Goal: Information Seeking & Learning: Learn about a topic

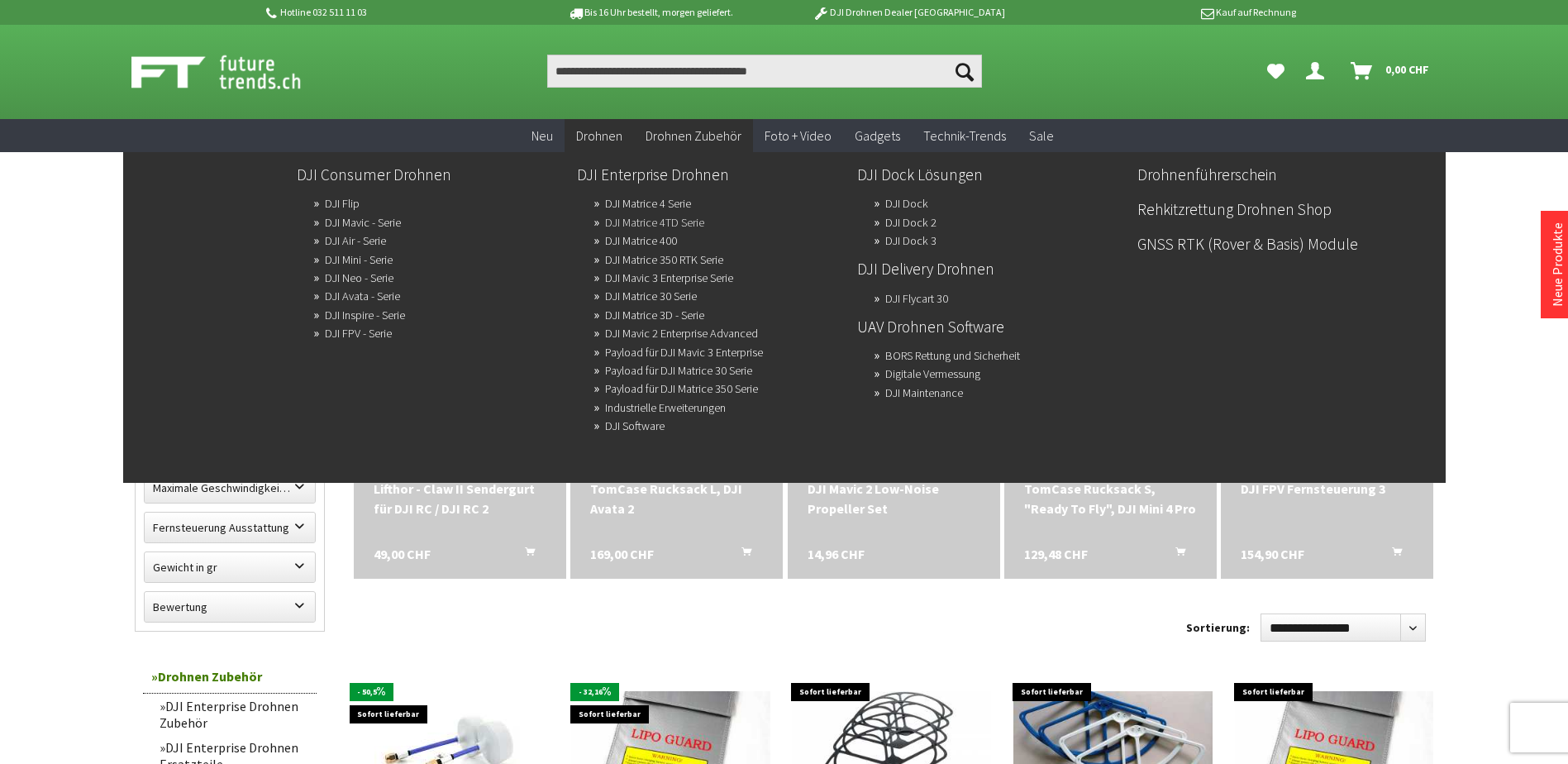
click at [621, 221] on link "DJI Matrice 4TD Serie" at bounding box center [654, 221] width 99 height 23
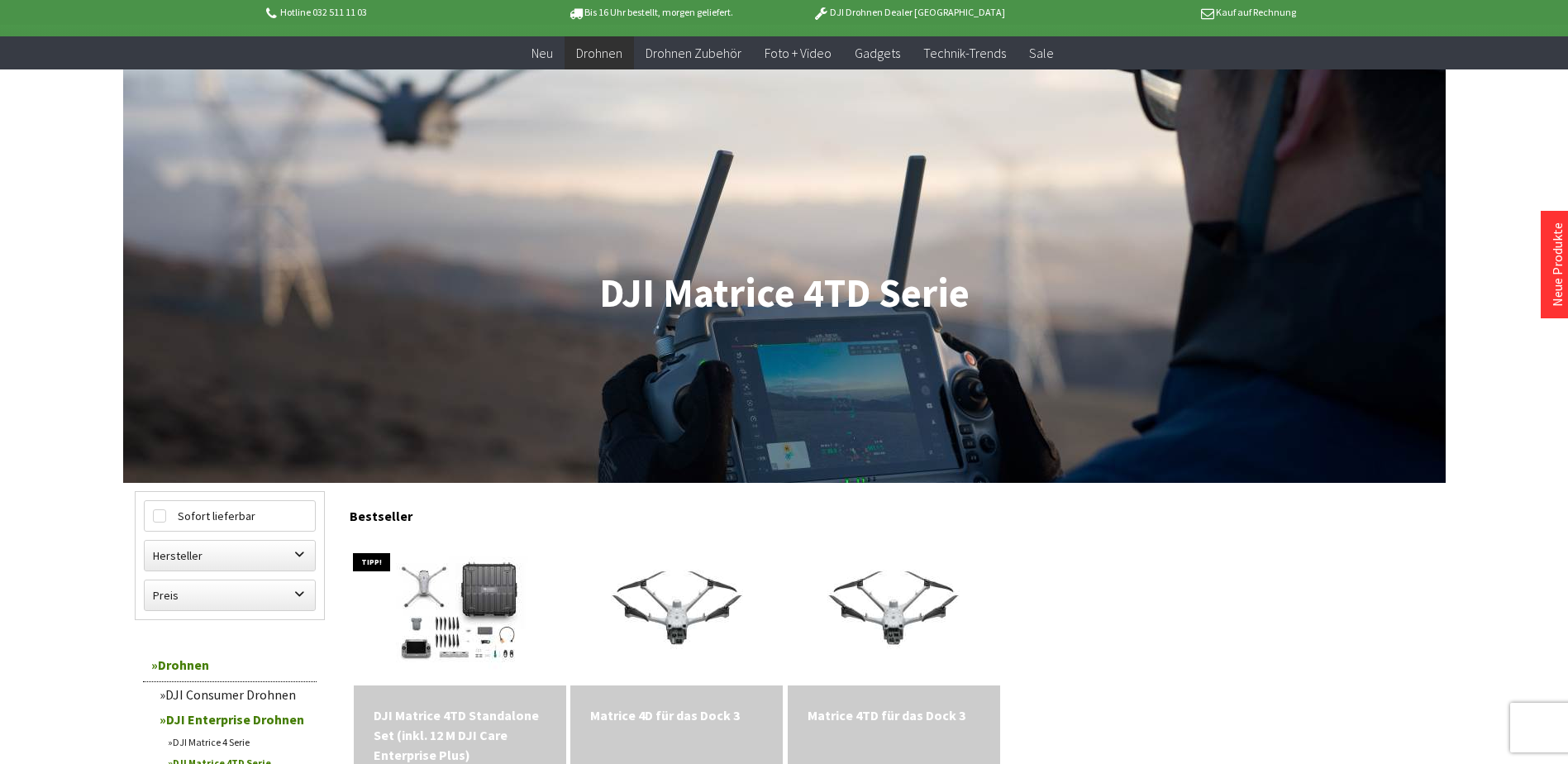
scroll to position [166, 0]
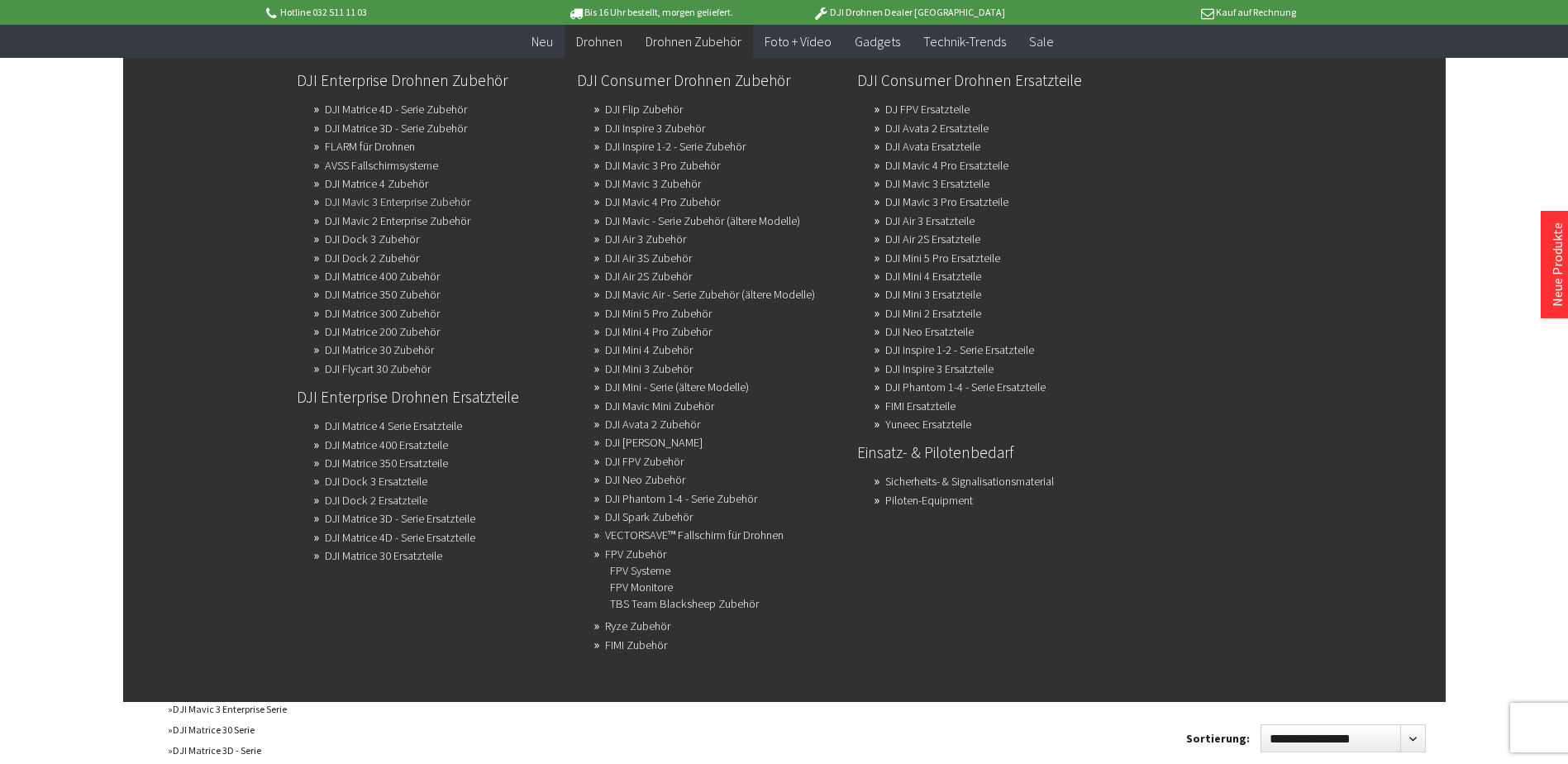
click at [444, 200] on link "DJI Mavic 3 Enterprise Zubehör" at bounding box center [397, 201] width 145 height 23
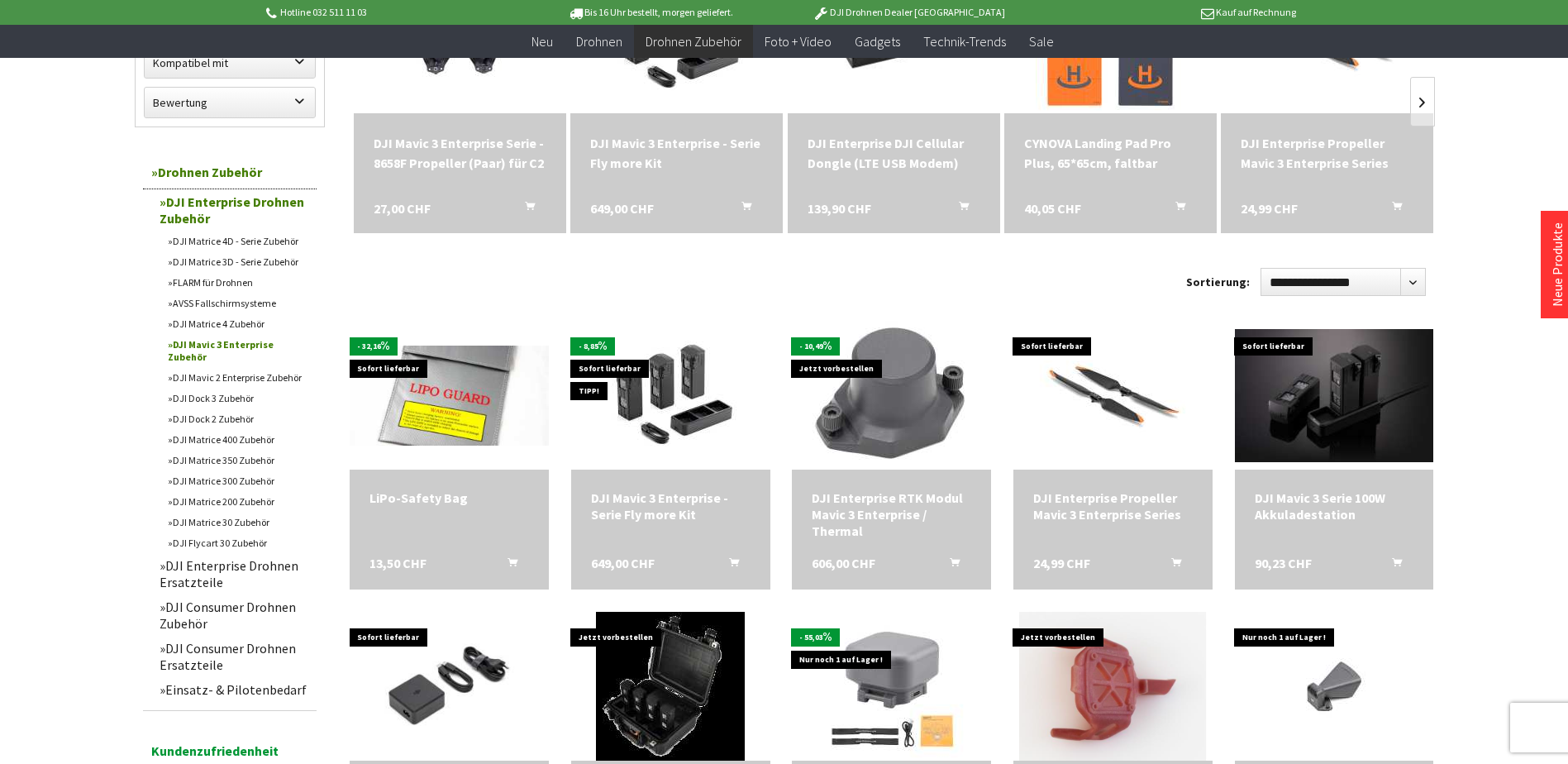
scroll to position [330, 0]
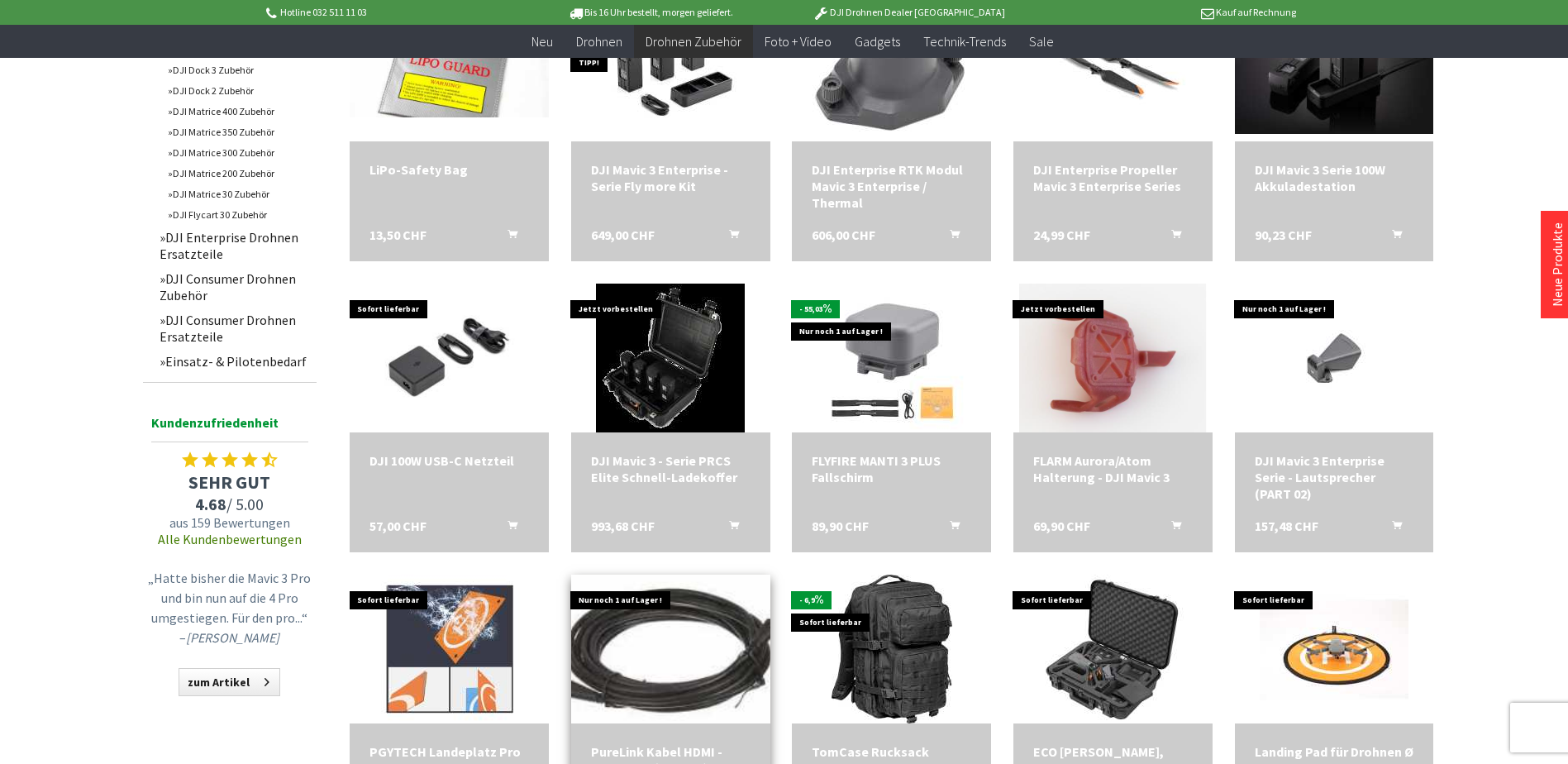
scroll to position [744, 0]
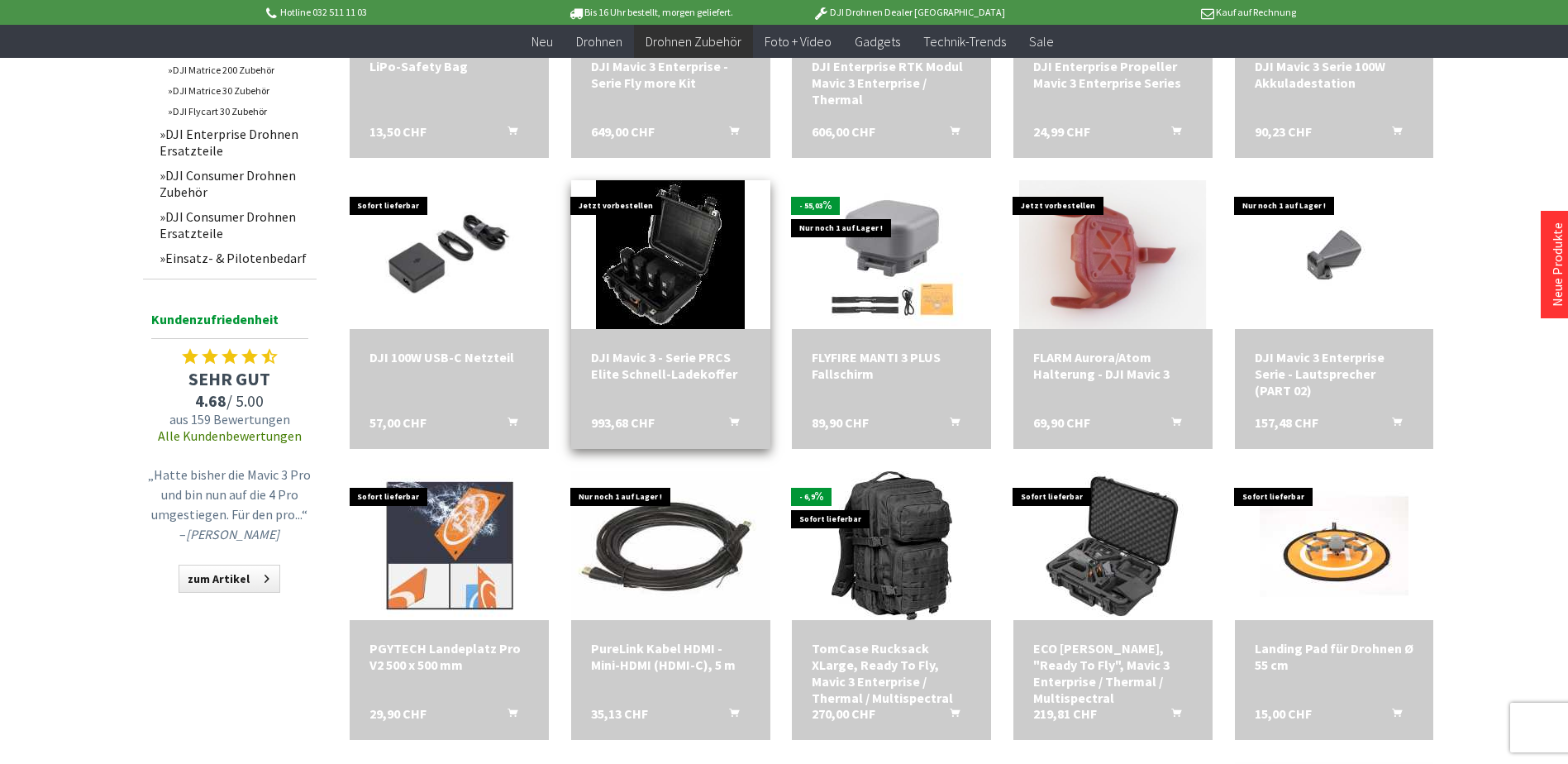
click at [690, 363] on div "DJI Mavic 3 - Serie PRCS Elite Schnell-Ladekoffer" at bounding box center [671, 365] width 159 height 33
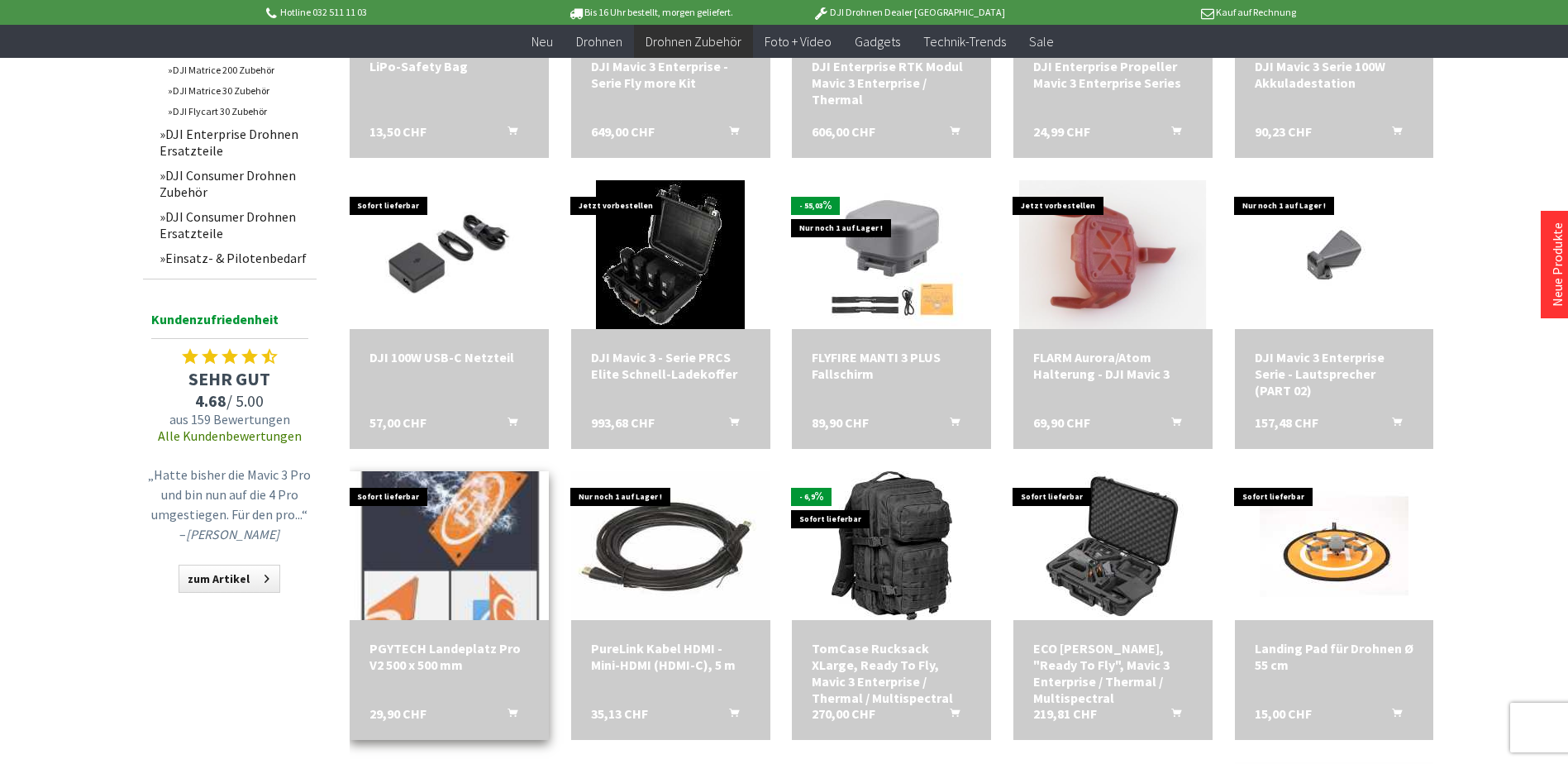
click at [465, 540] on img at bounding box center [449, 545] width 209 height 209
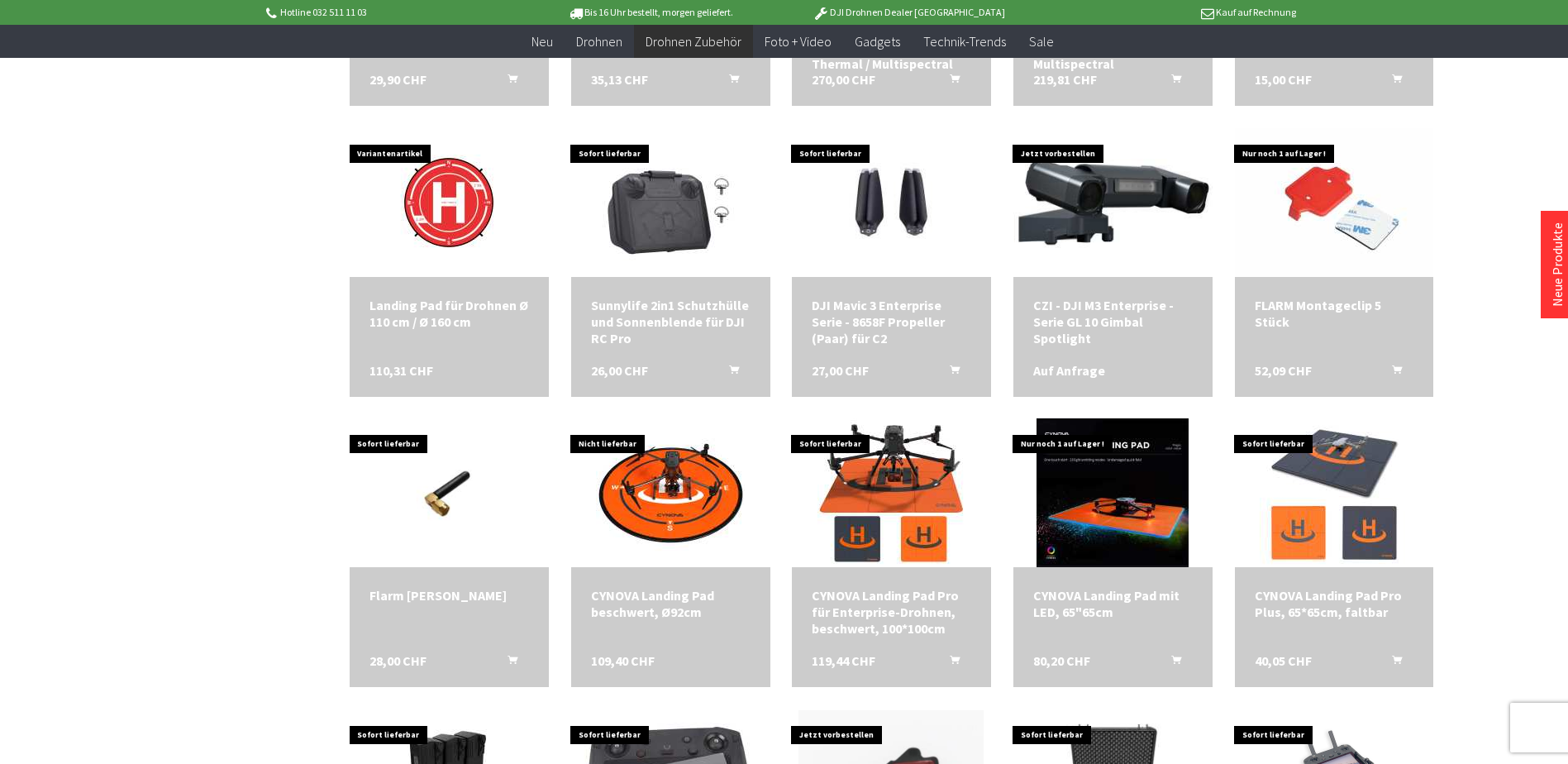
scroll to position [1405, 0]
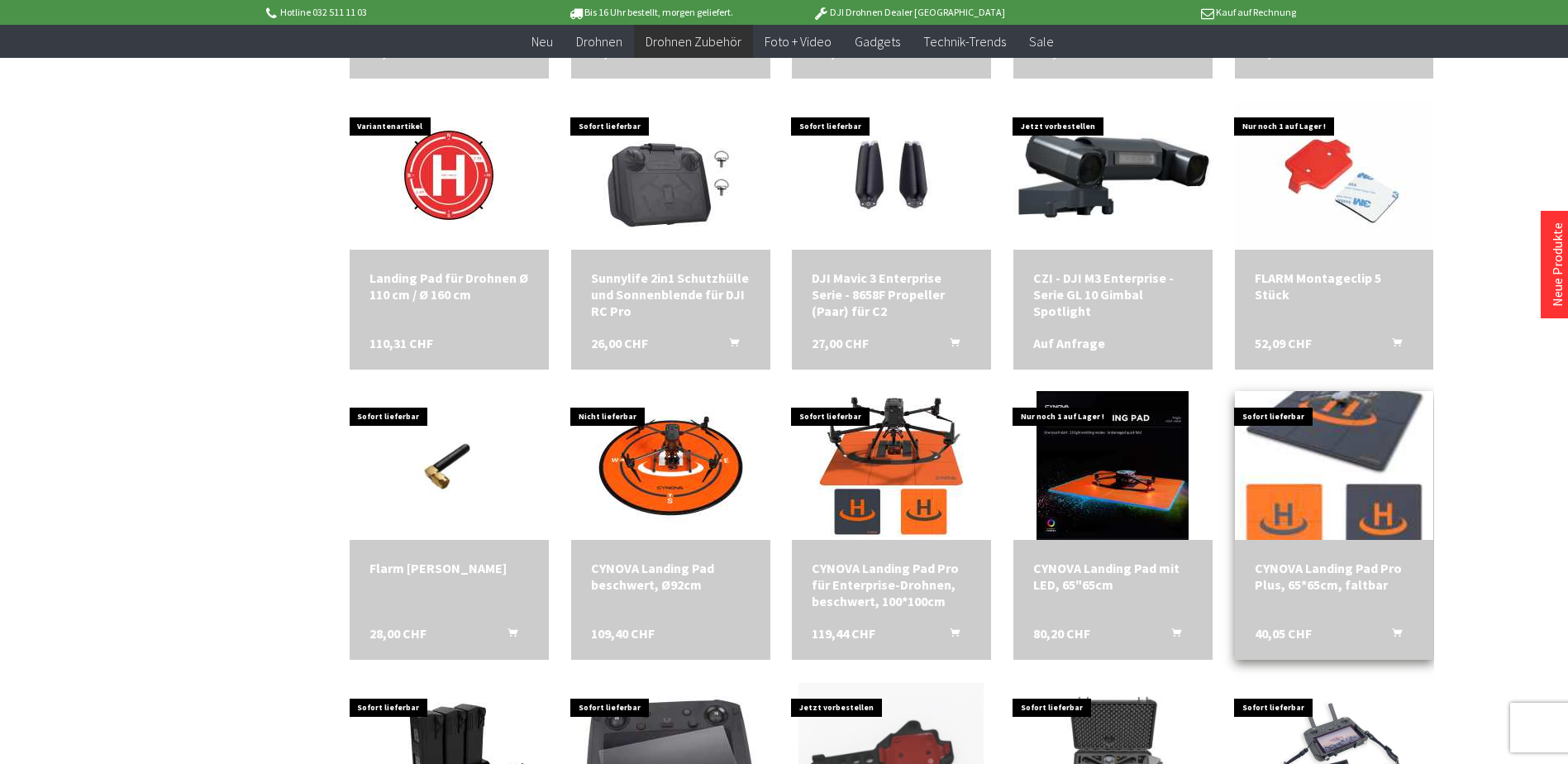
click at [1350, 452] on img at bounding box center [1334, 466] width 209 height 209
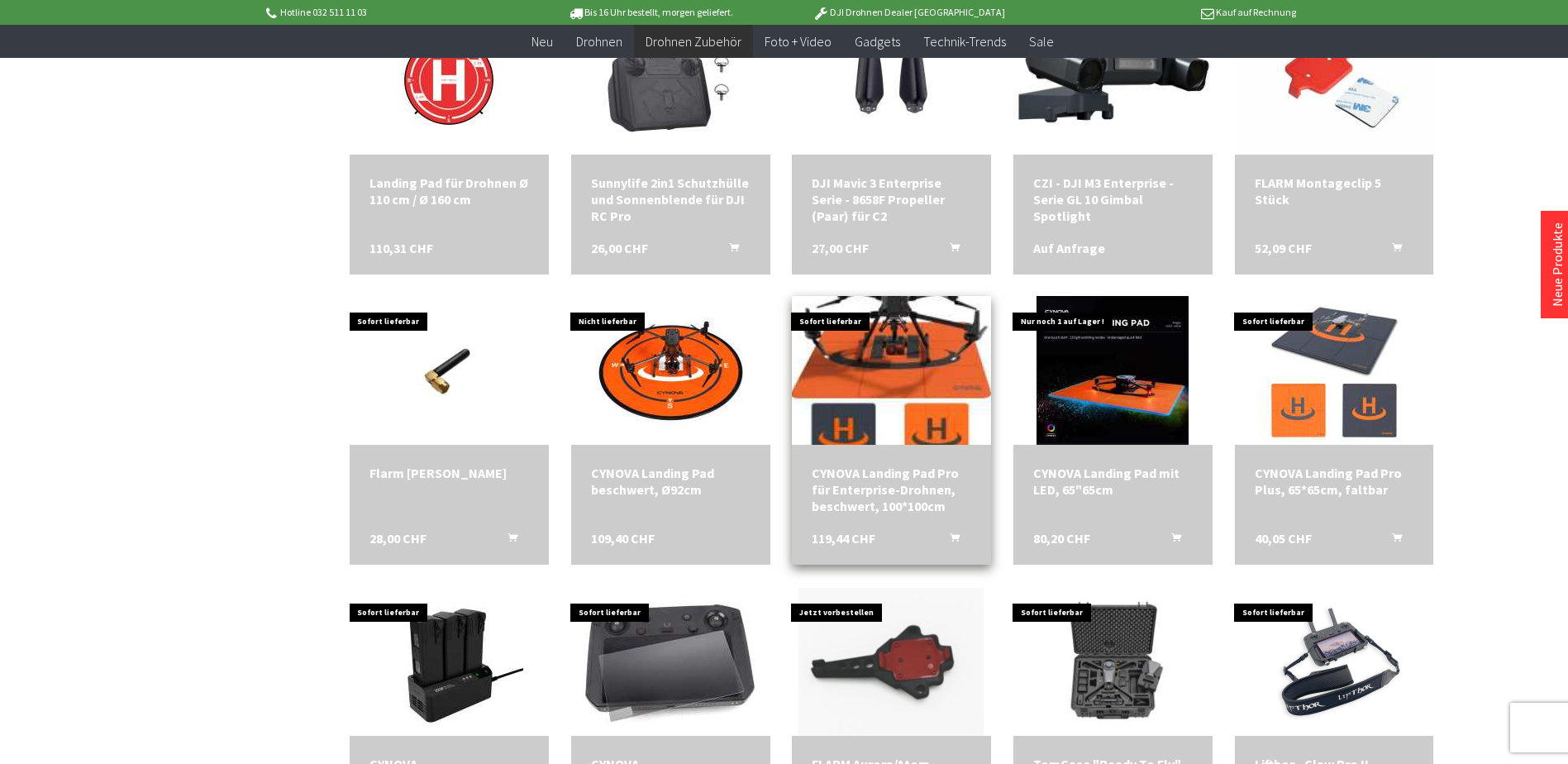
scroll to position [1571, 0]
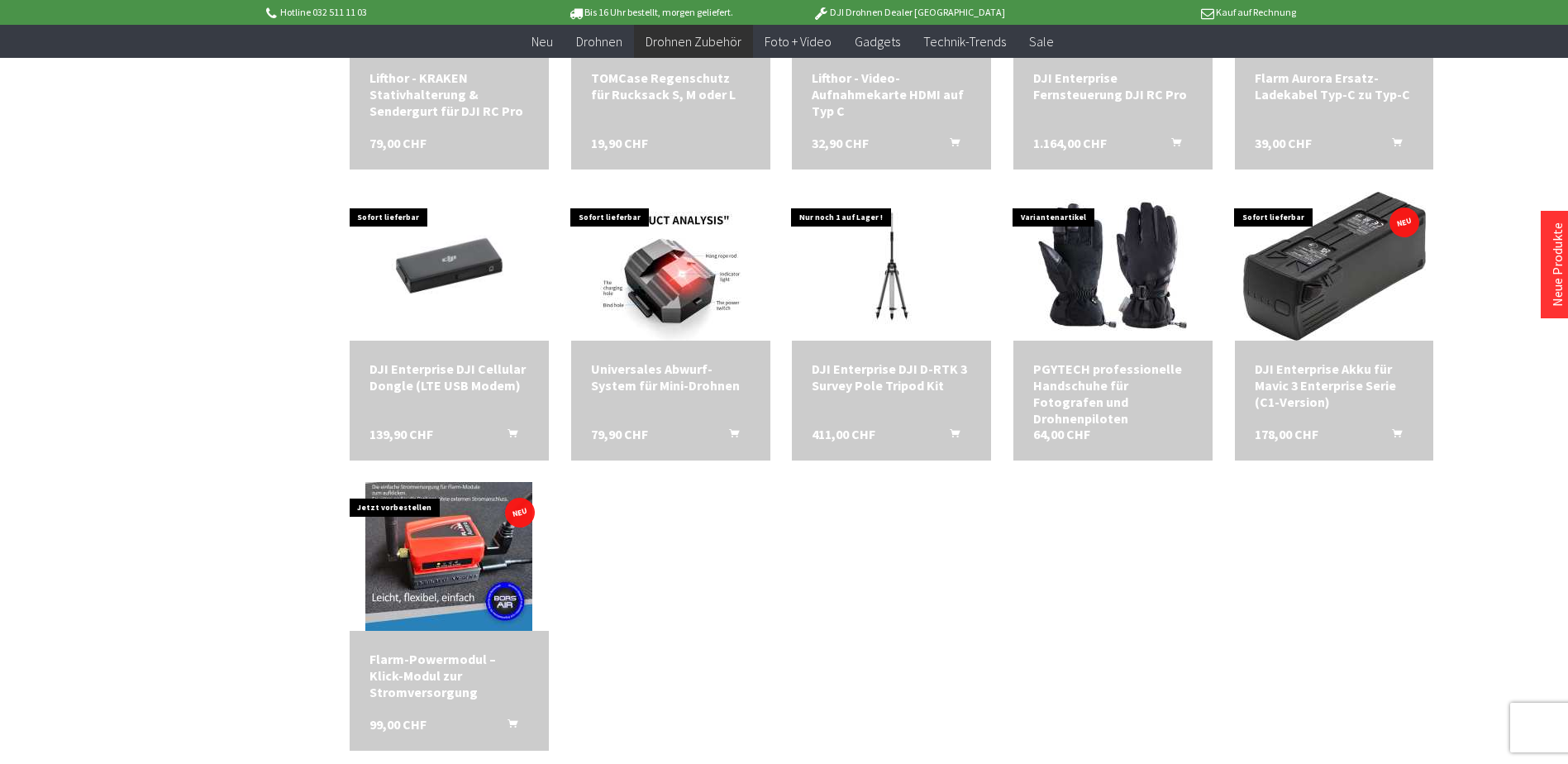
scroll to position [2480, 0]
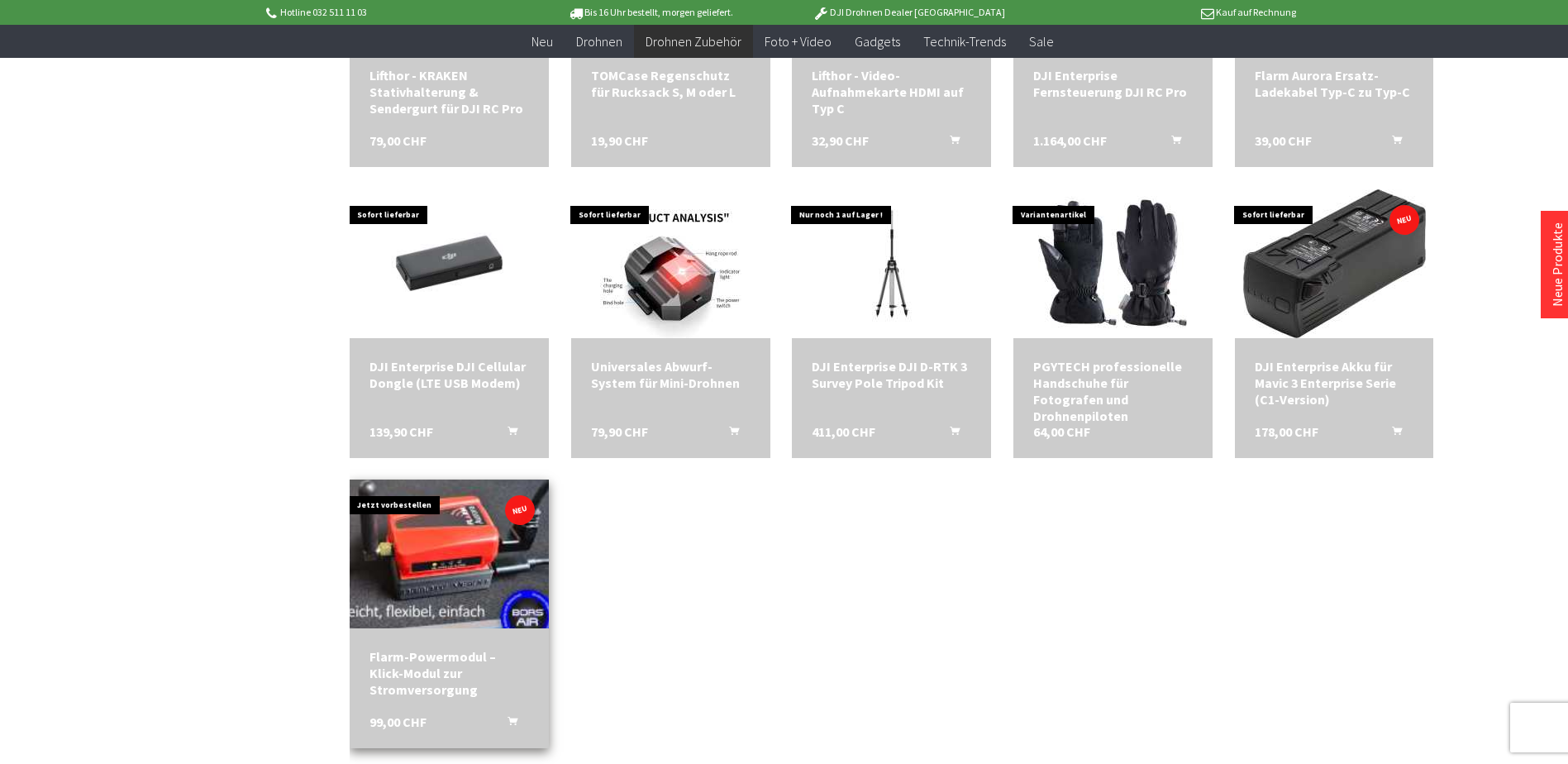
click at [493, 543] on img at bounding box center [449, 554] width 234 height 209
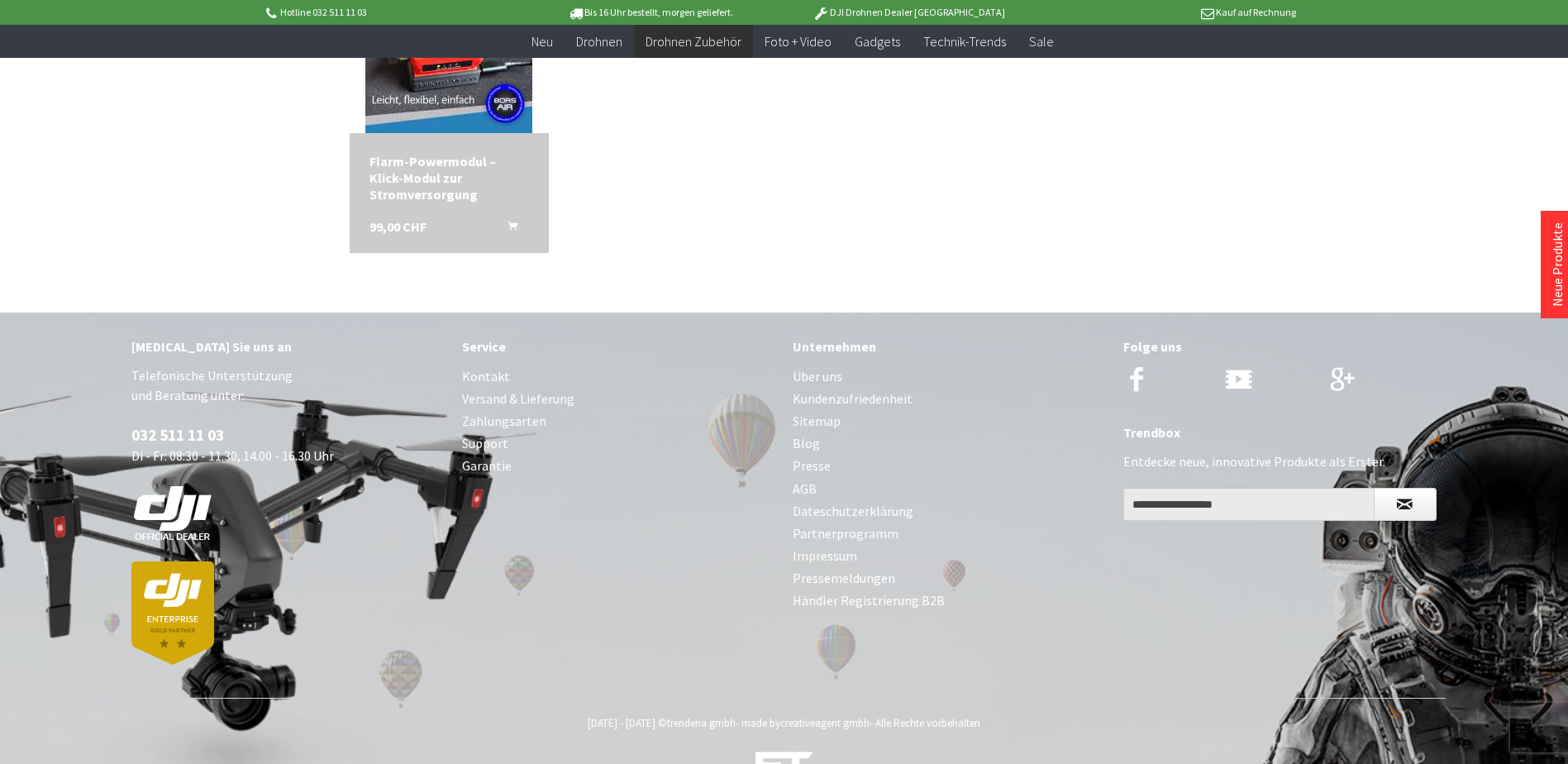
scroll to position [2976, 0]
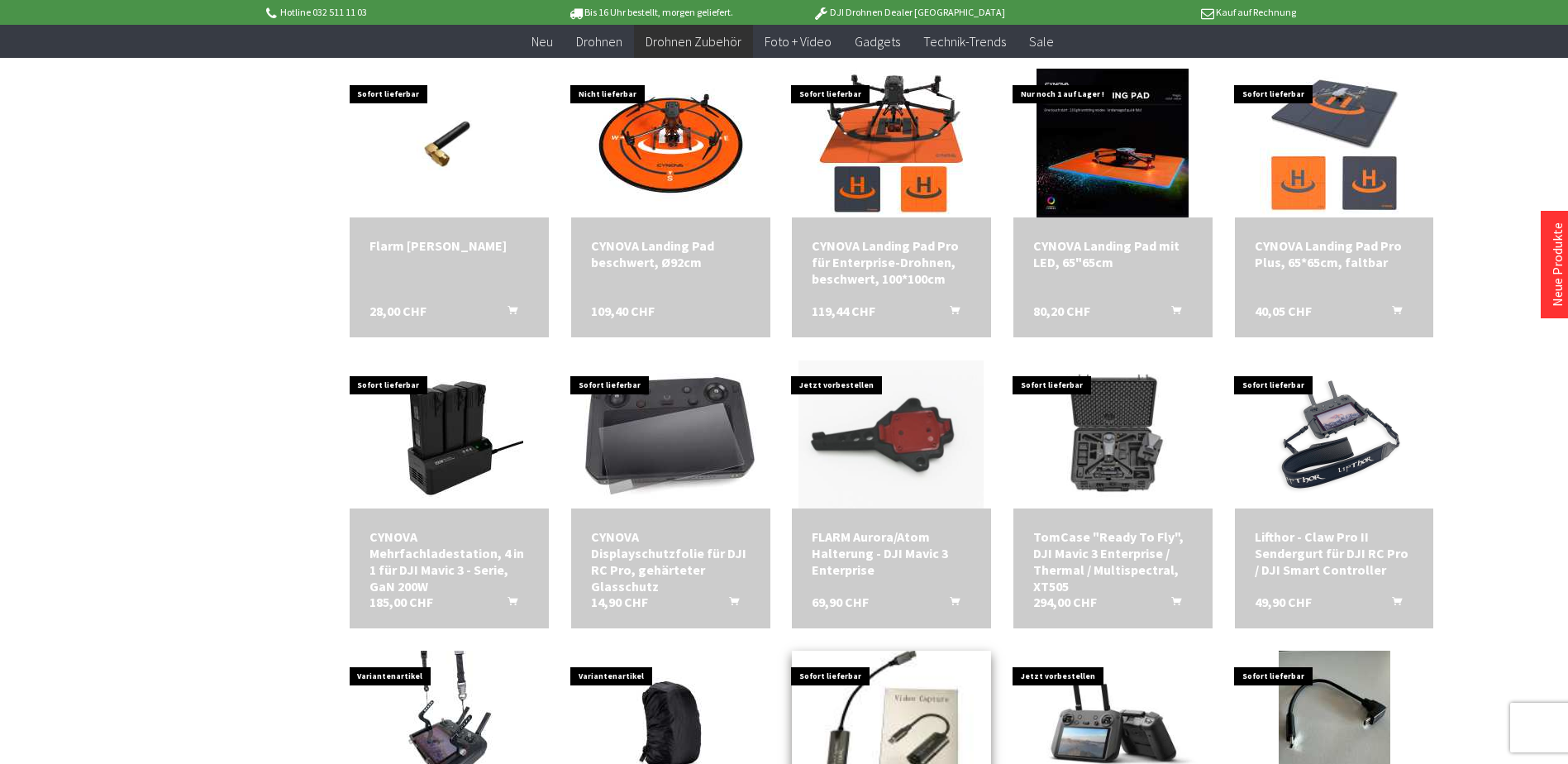
scroll to position [1694, 0]
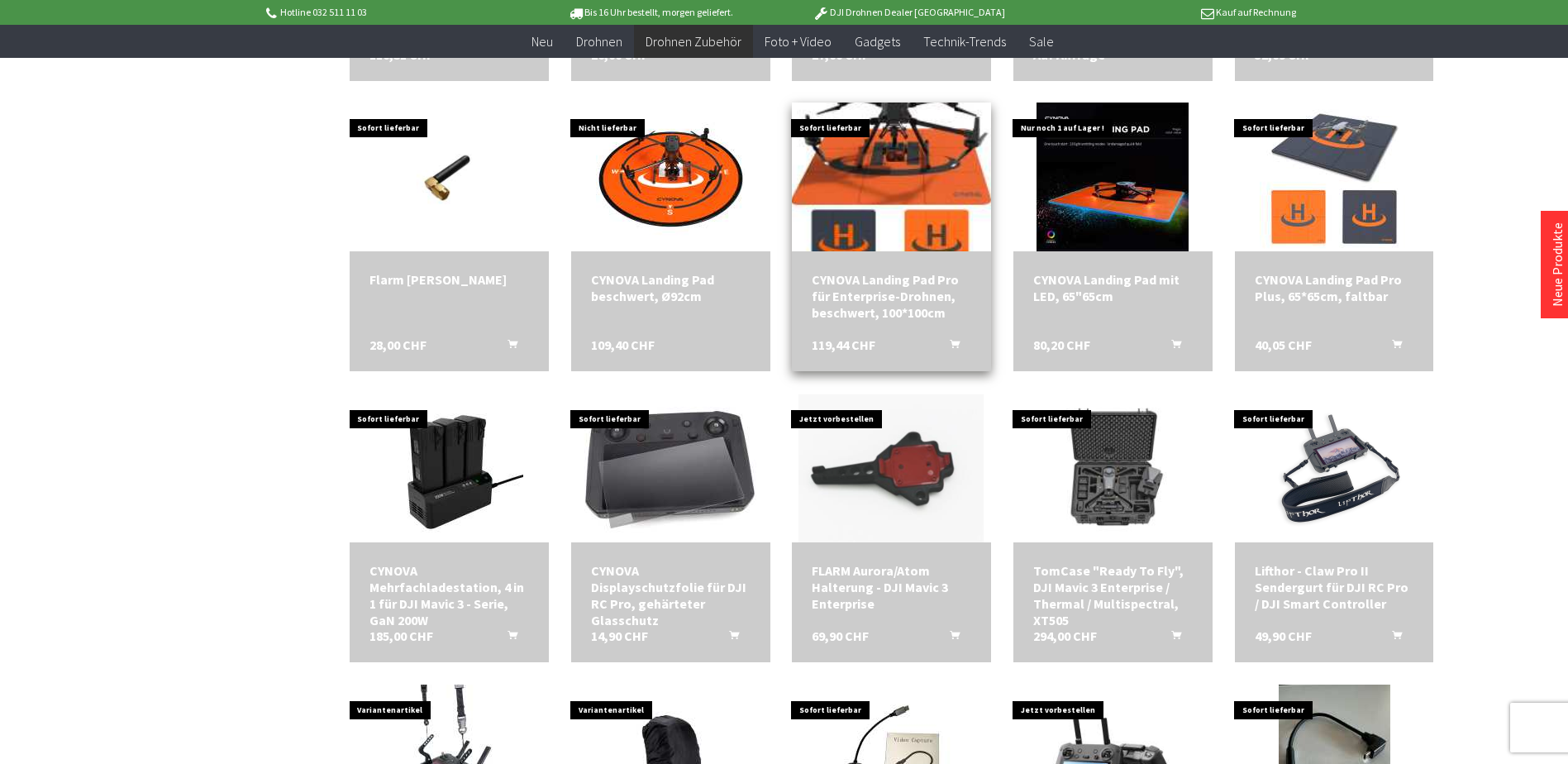
click at [886, 156] on img at bounding box center [892, 178] width 209 height 209
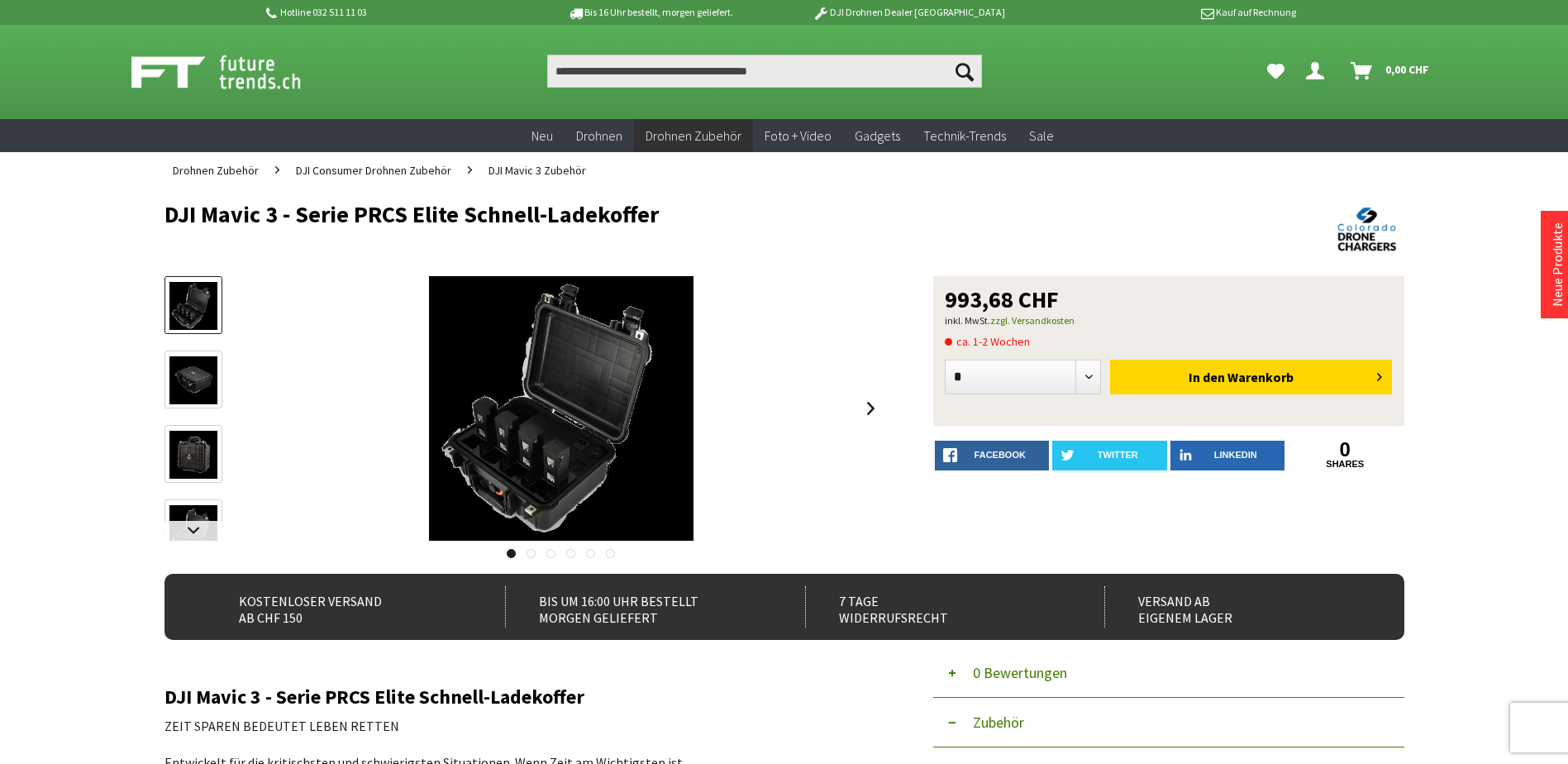
click at [198, 371] on img at bounding box center [193, 380] width 48 height 48
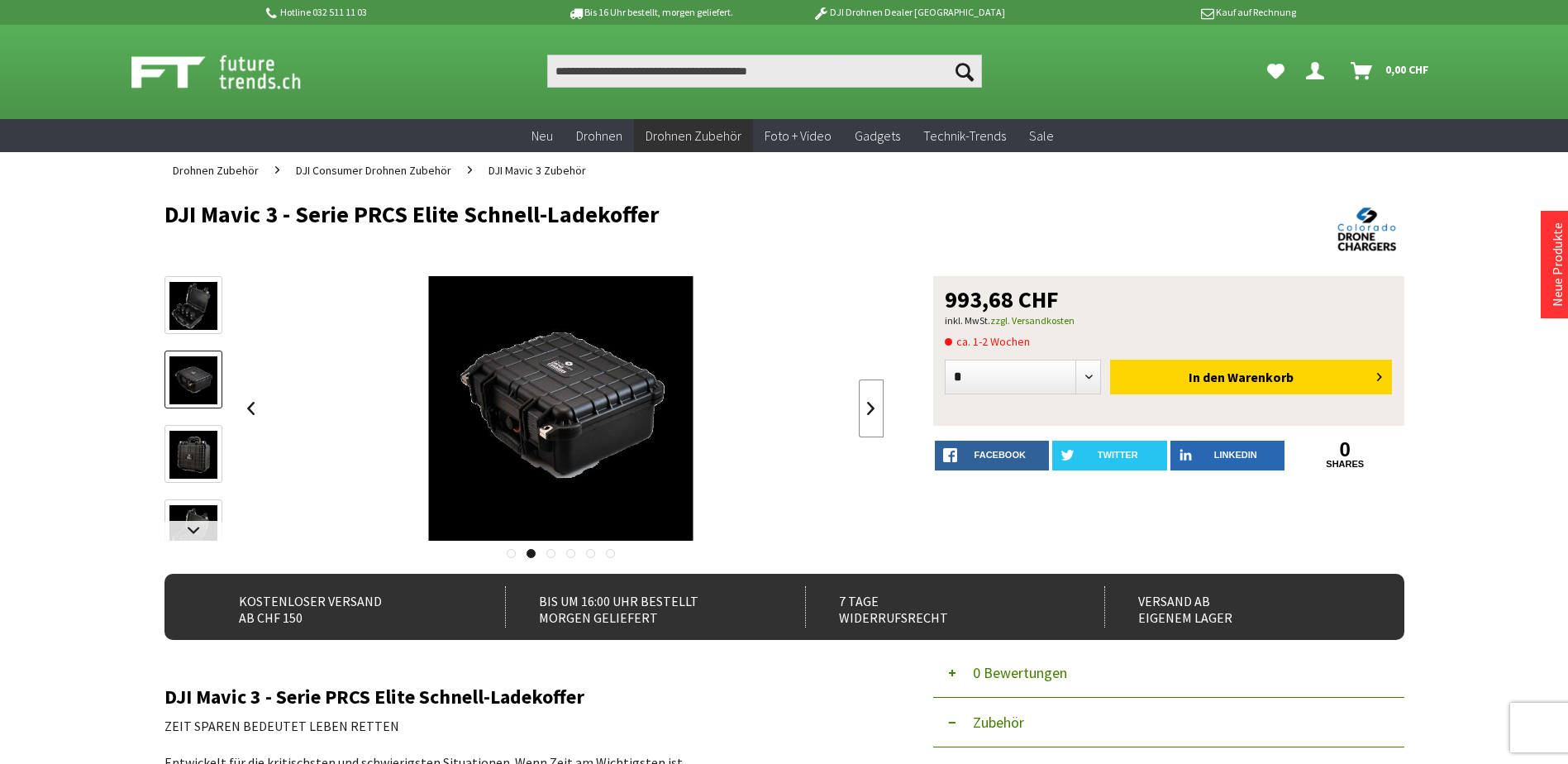
click at [874, 414] on link at bounding box center [871, 408] width 25 height 58
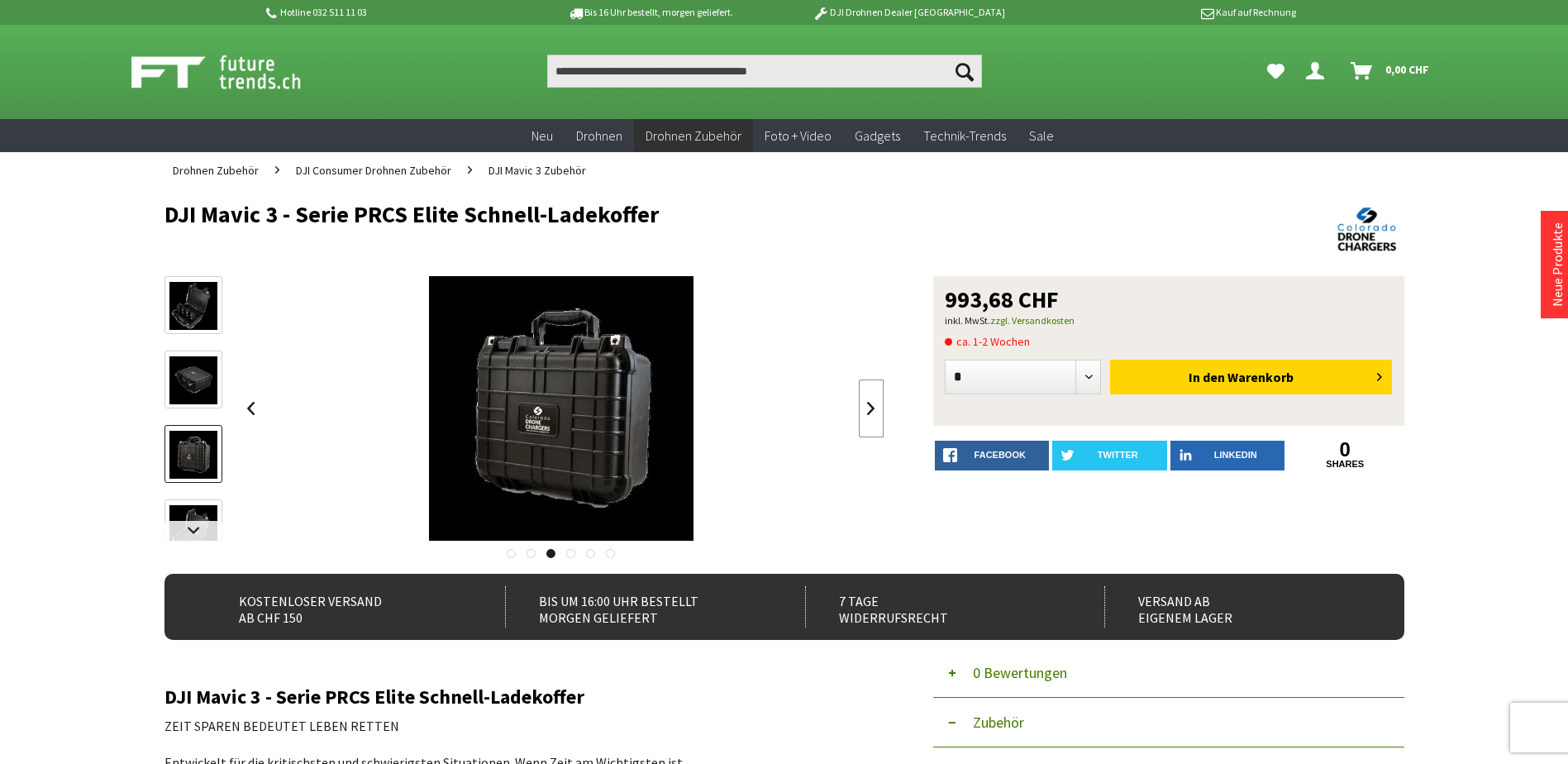
click at [874, 414] on link at bounding box center [871, 408] width 25 height 58
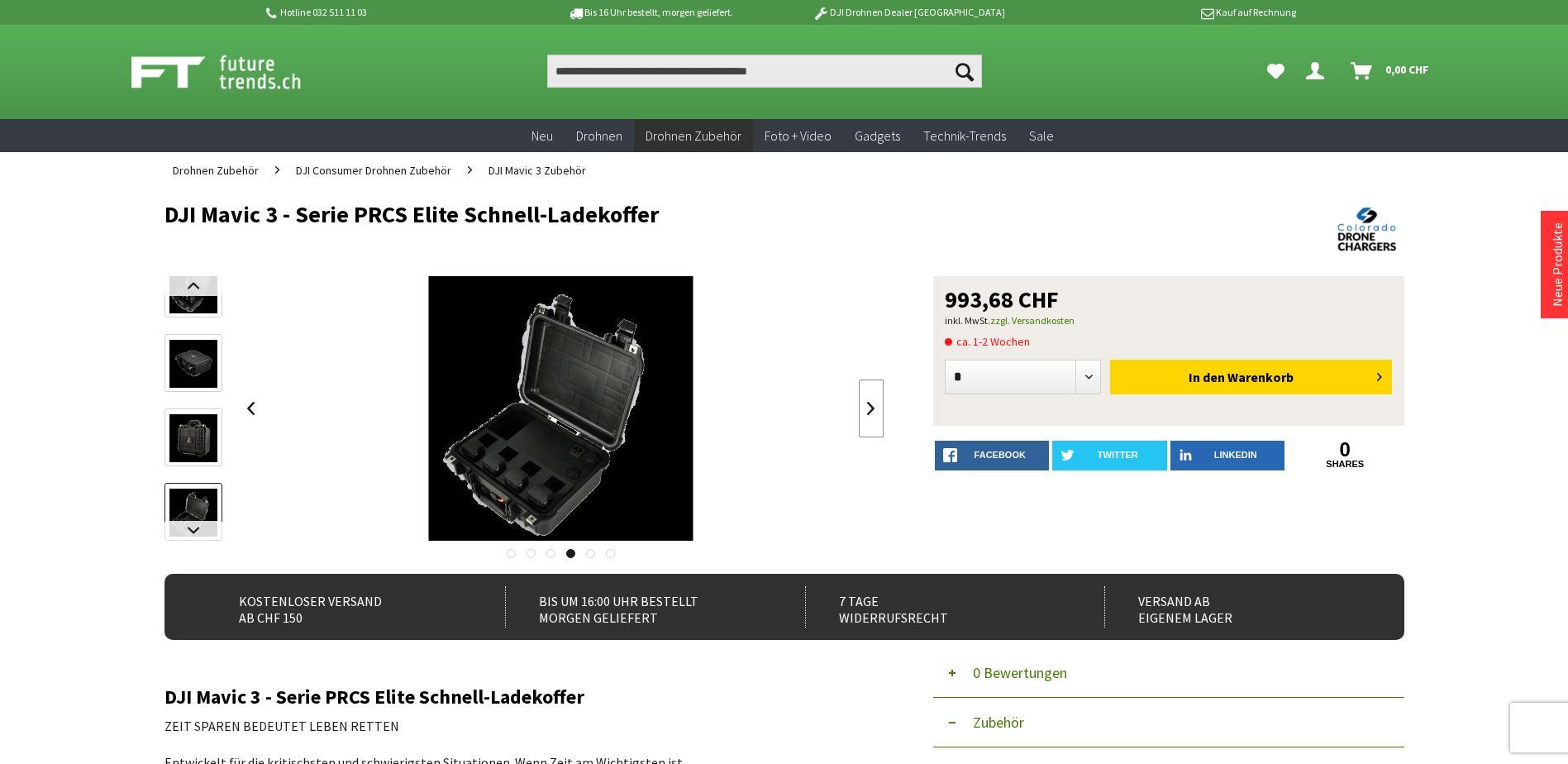
click at [874, 414] on link at bounding box center [871, 408] width 25 height 58
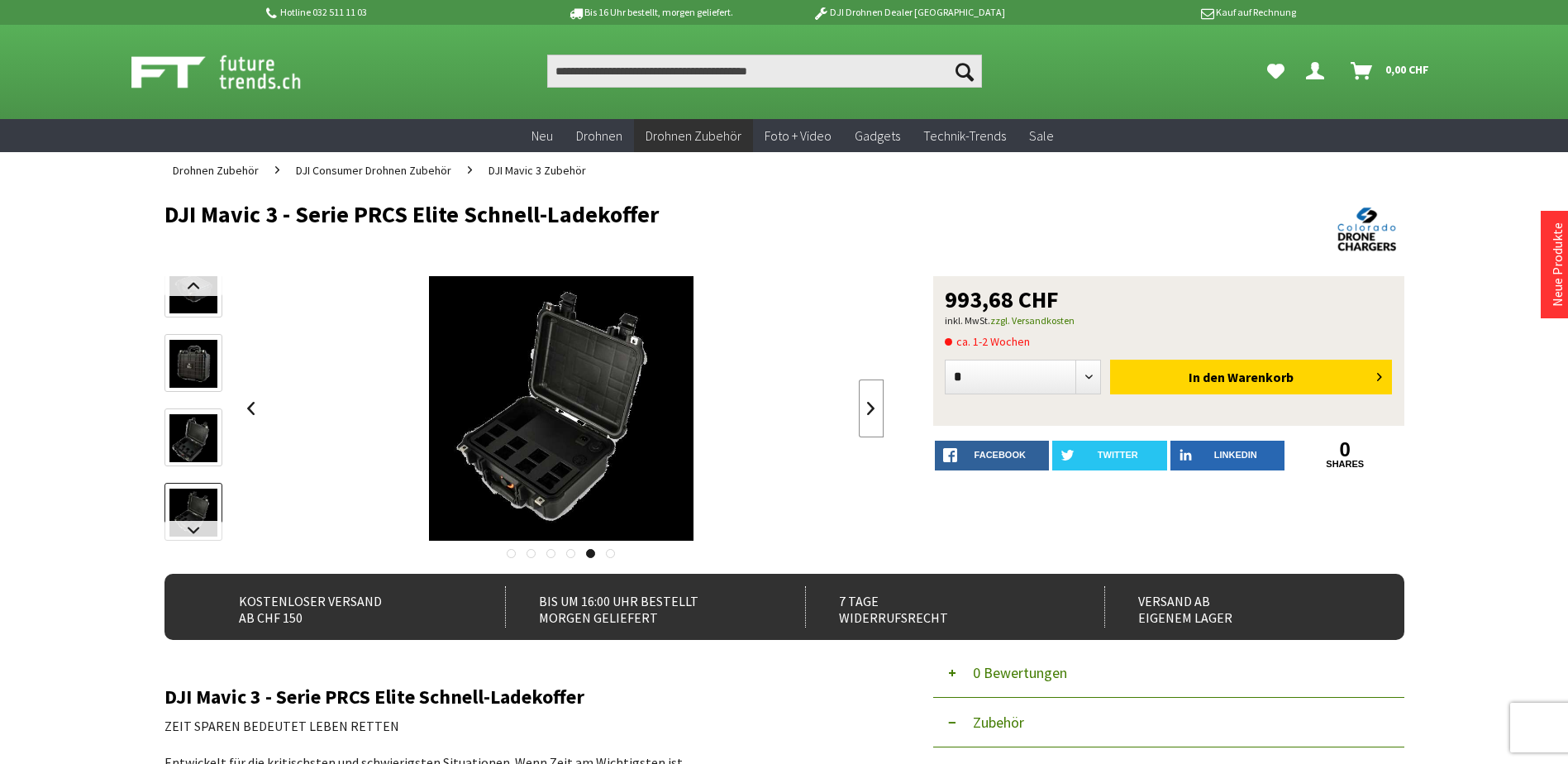
click at [874, 414] on link at bounding box center [871, 408] width 25 height 58
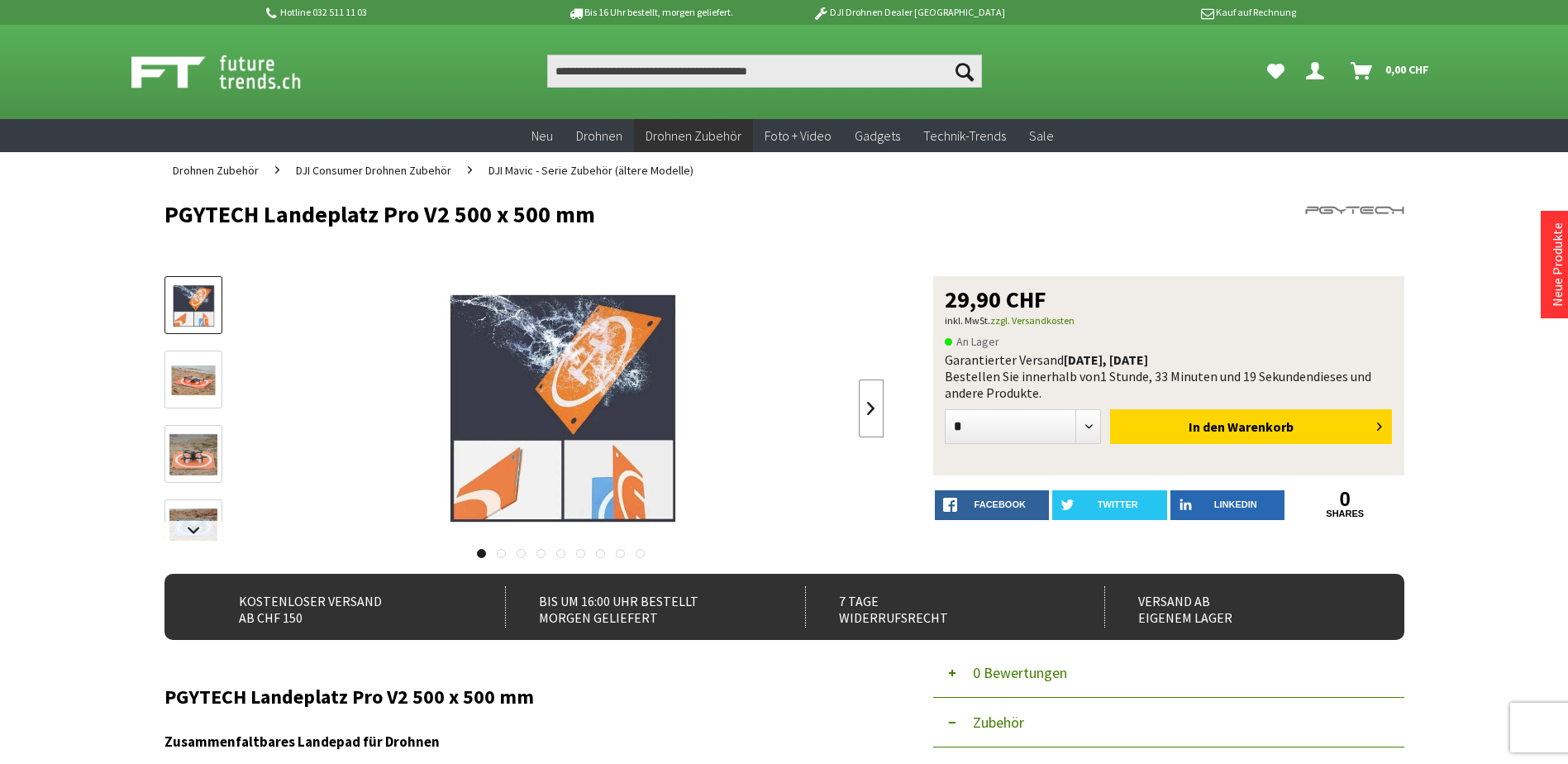
click at [868, 407] on link at bounding box center [871, 408] width 25 height 58
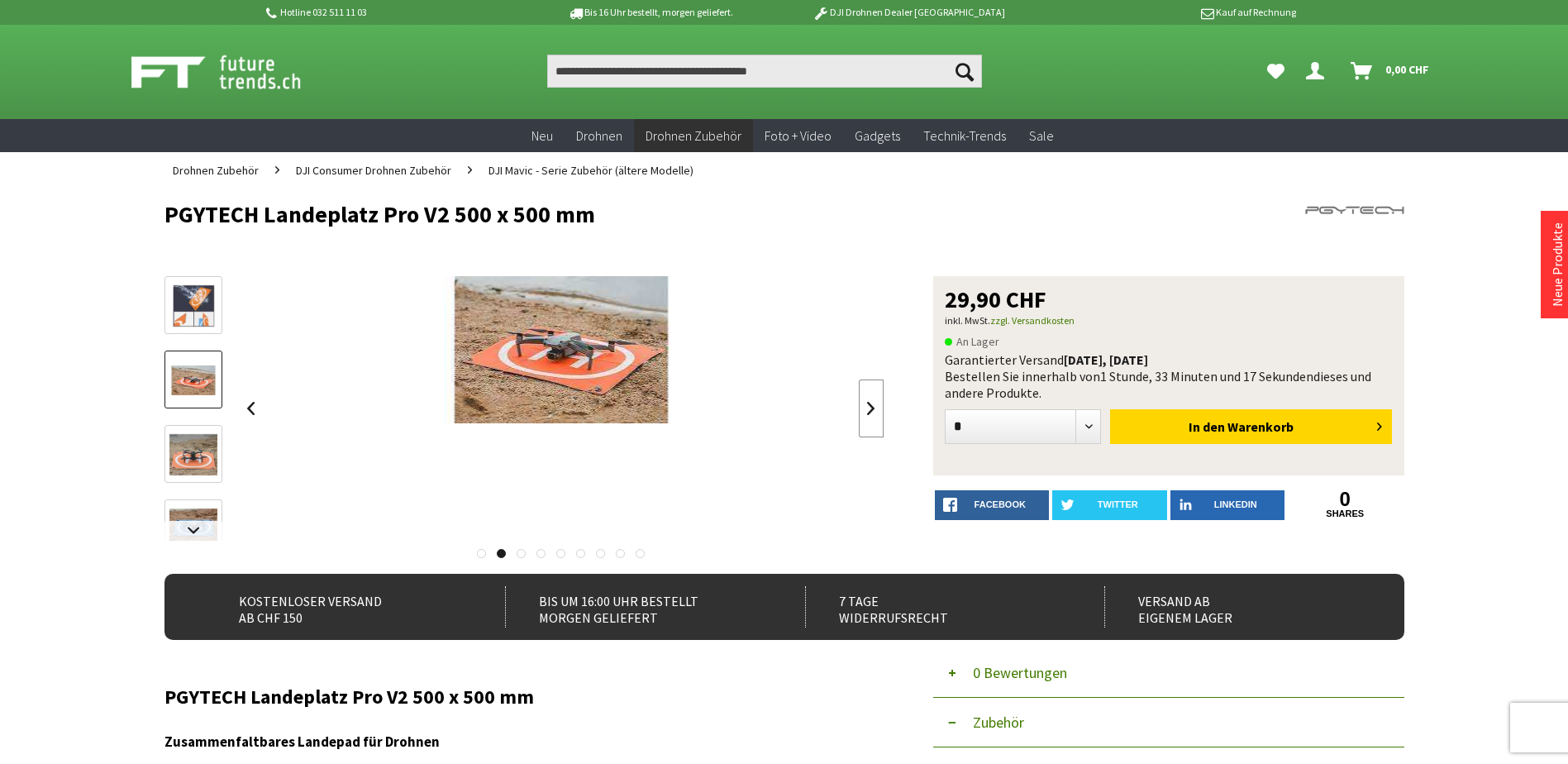
click at [868, 407] on link at bounding box center [871, 408] width 25 height 58
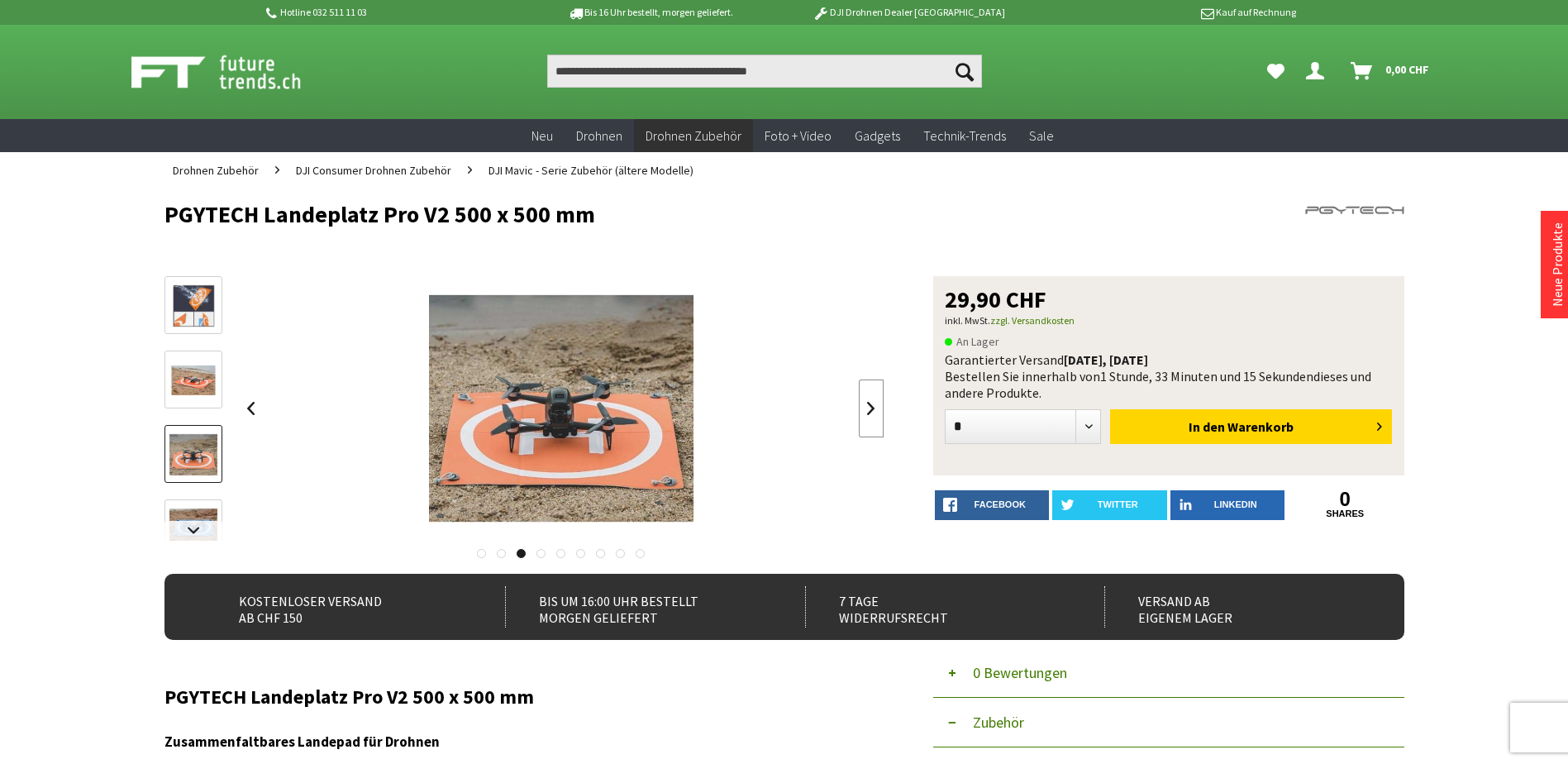
click at [872, 410] on link at bounding box center [871, 408] width 25 height 58
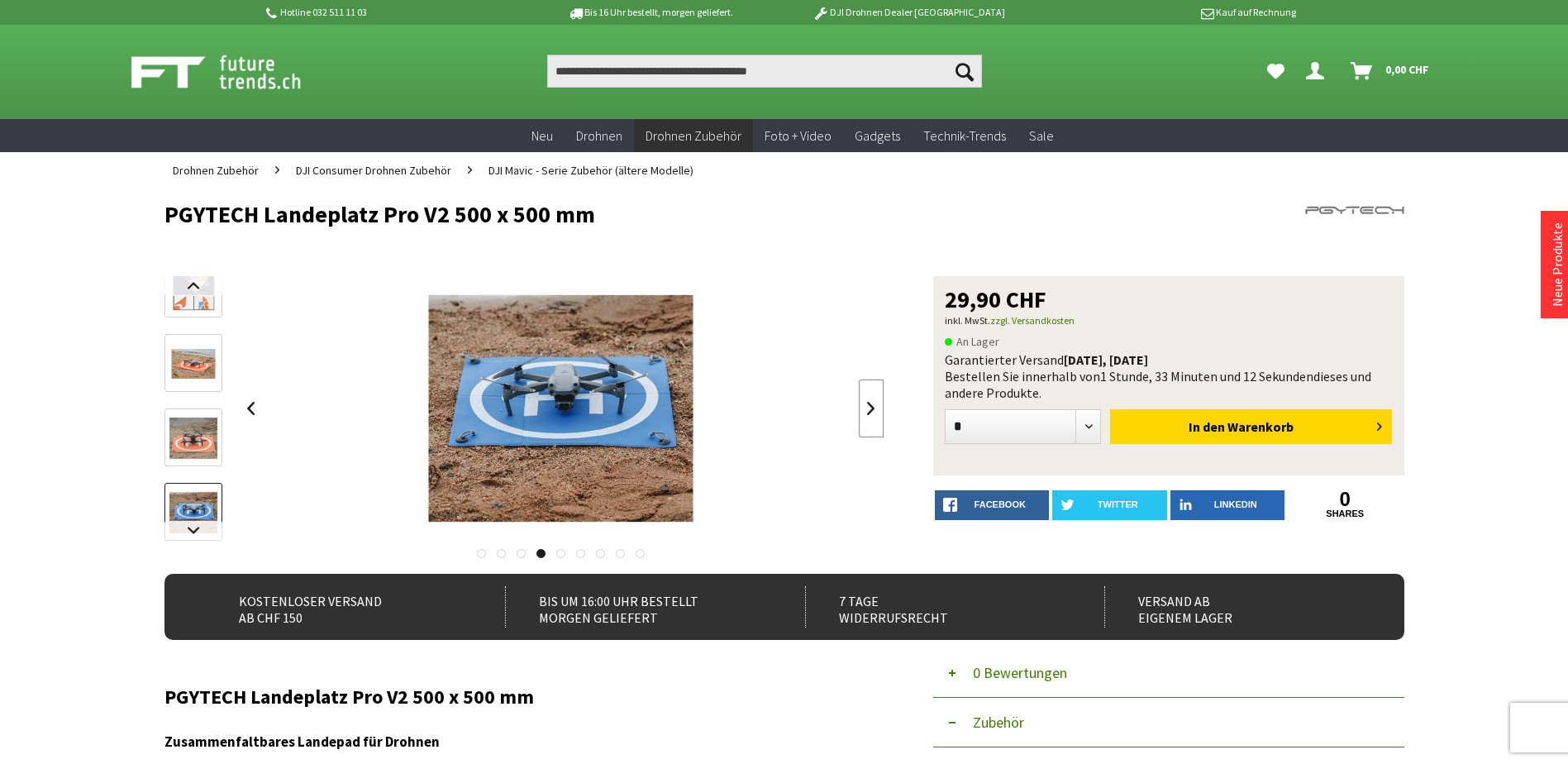
click at [873, 410] on link at bounding box center [871, 408] width 25 height 58
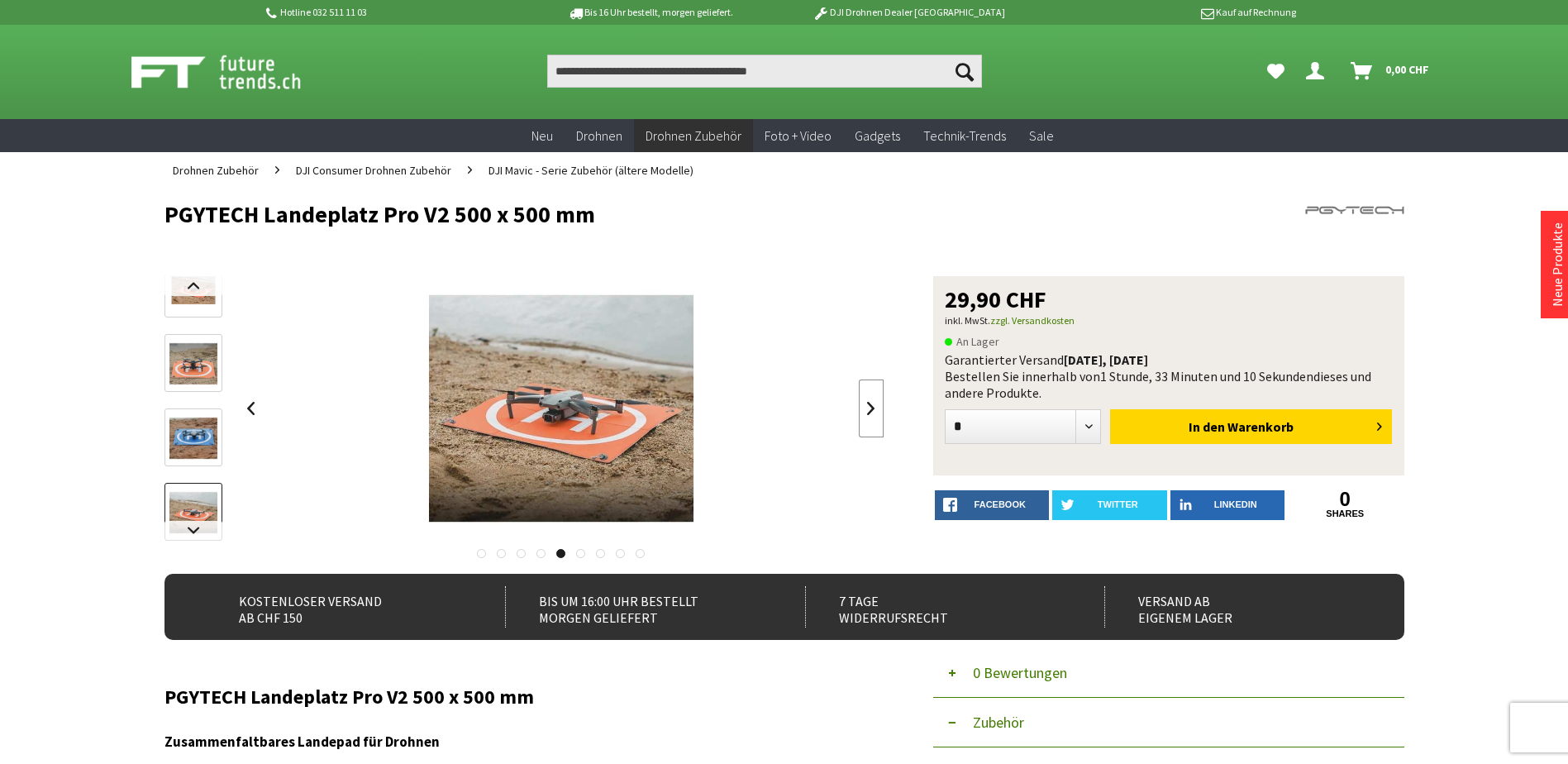
click at [873, 410] on link at bounding box center [871, 408] width 25 height 58
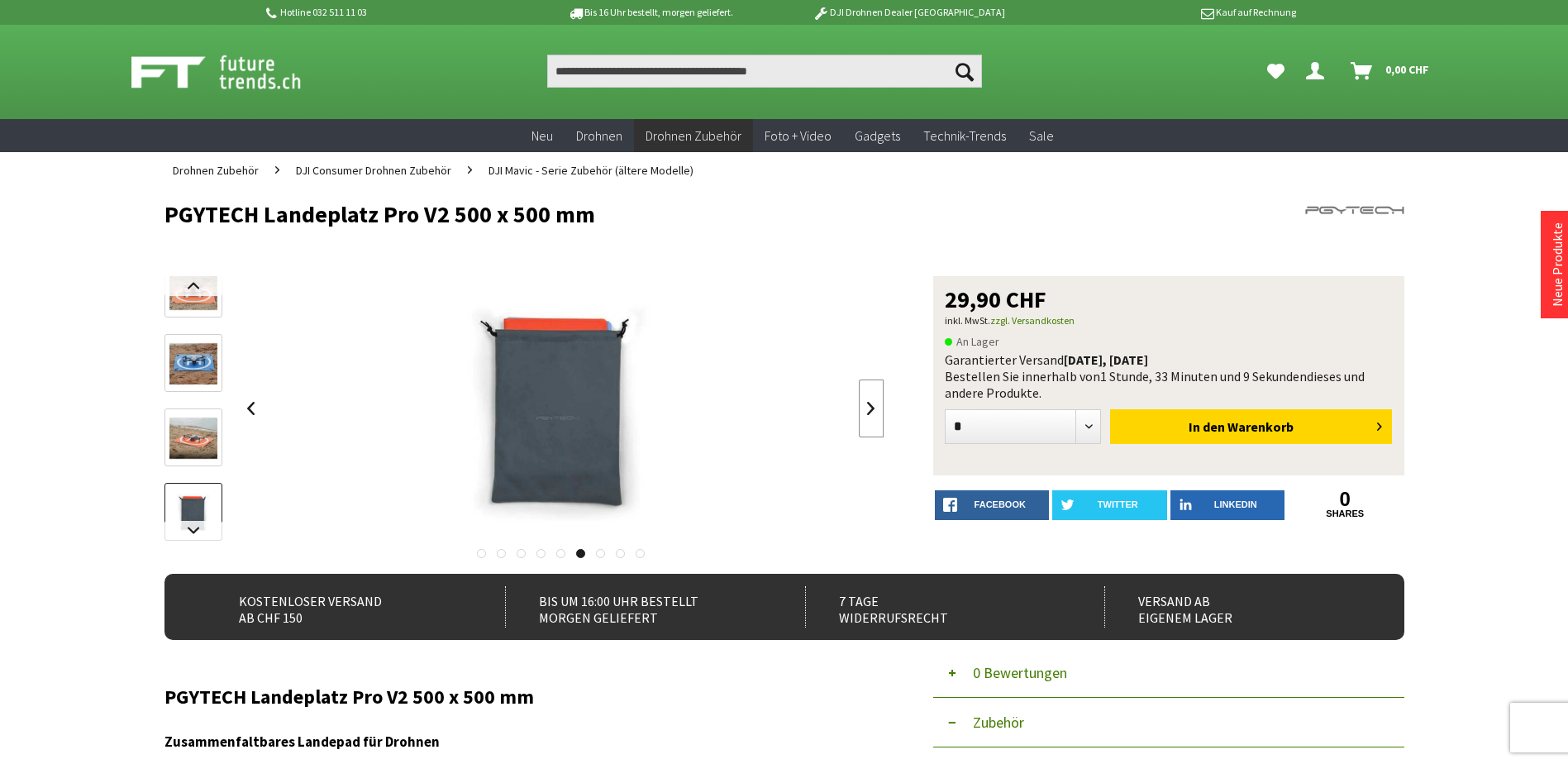
click at [873, 410] on link at bounding box center [871, 408] width 25 height 58
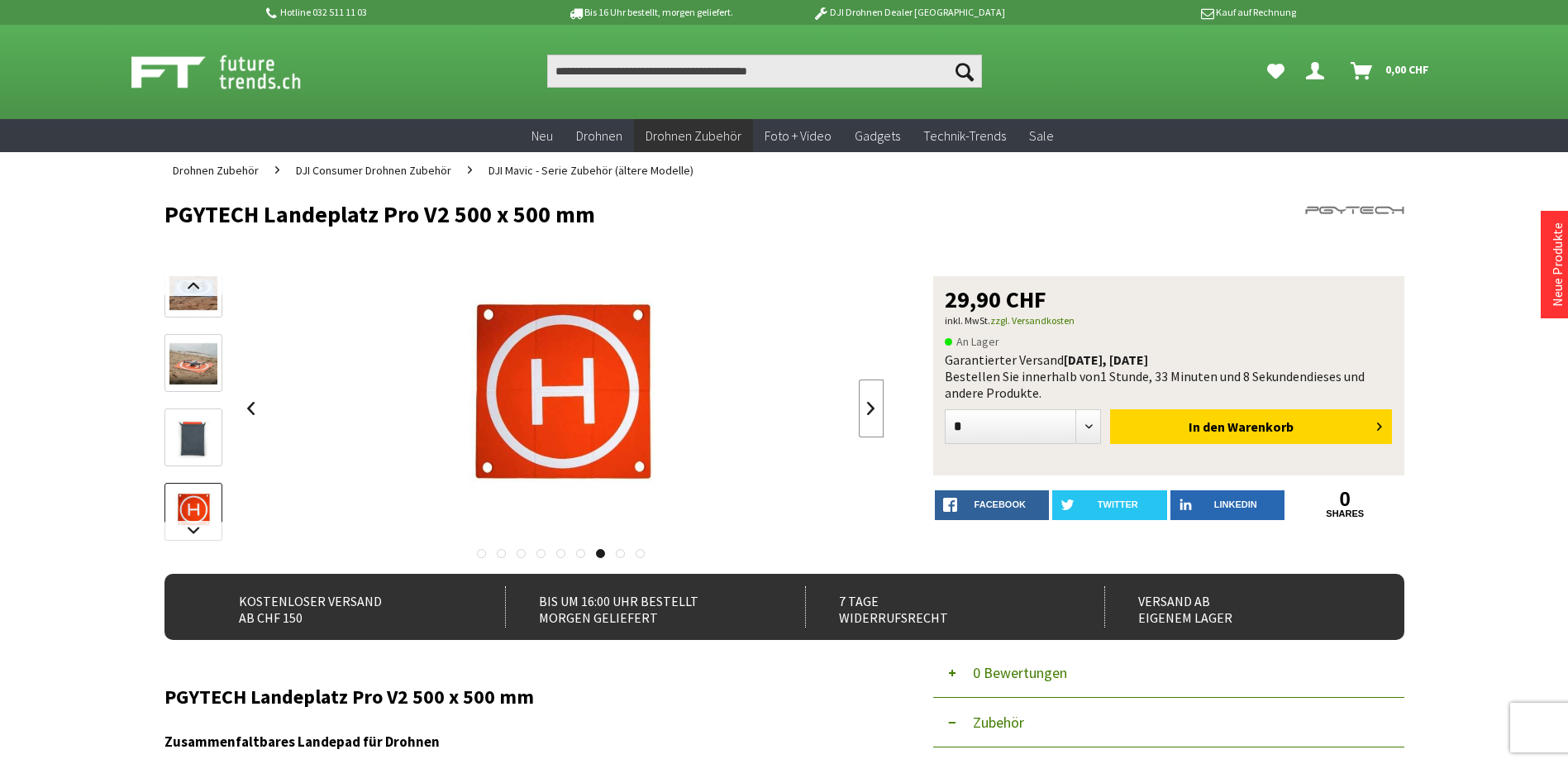
click at [874, 410] on link at bounding box center [871, 408] width 25 height 58
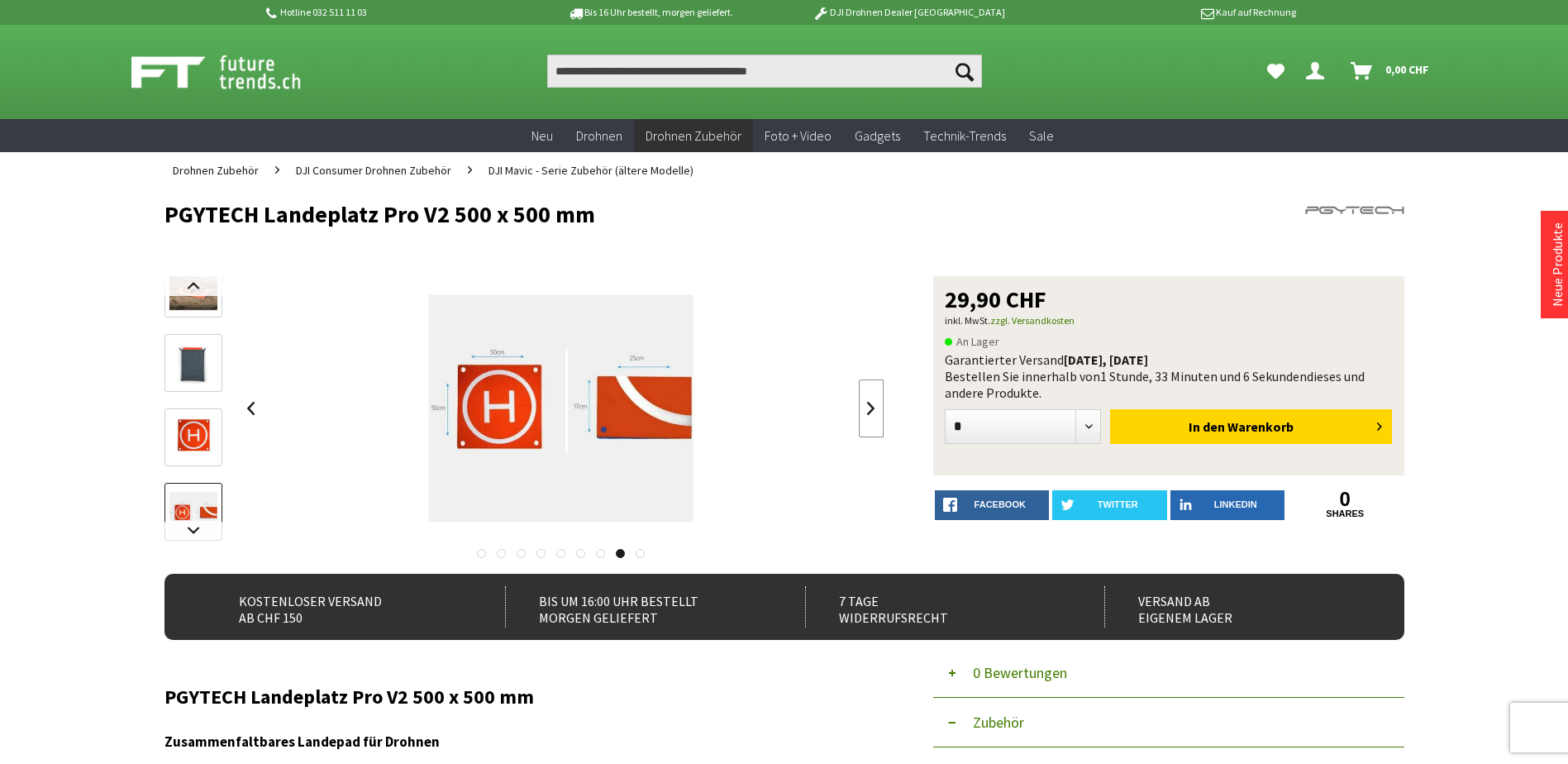
click at [874, 410] on link at bounding box center [871, 408] width 25 height 58
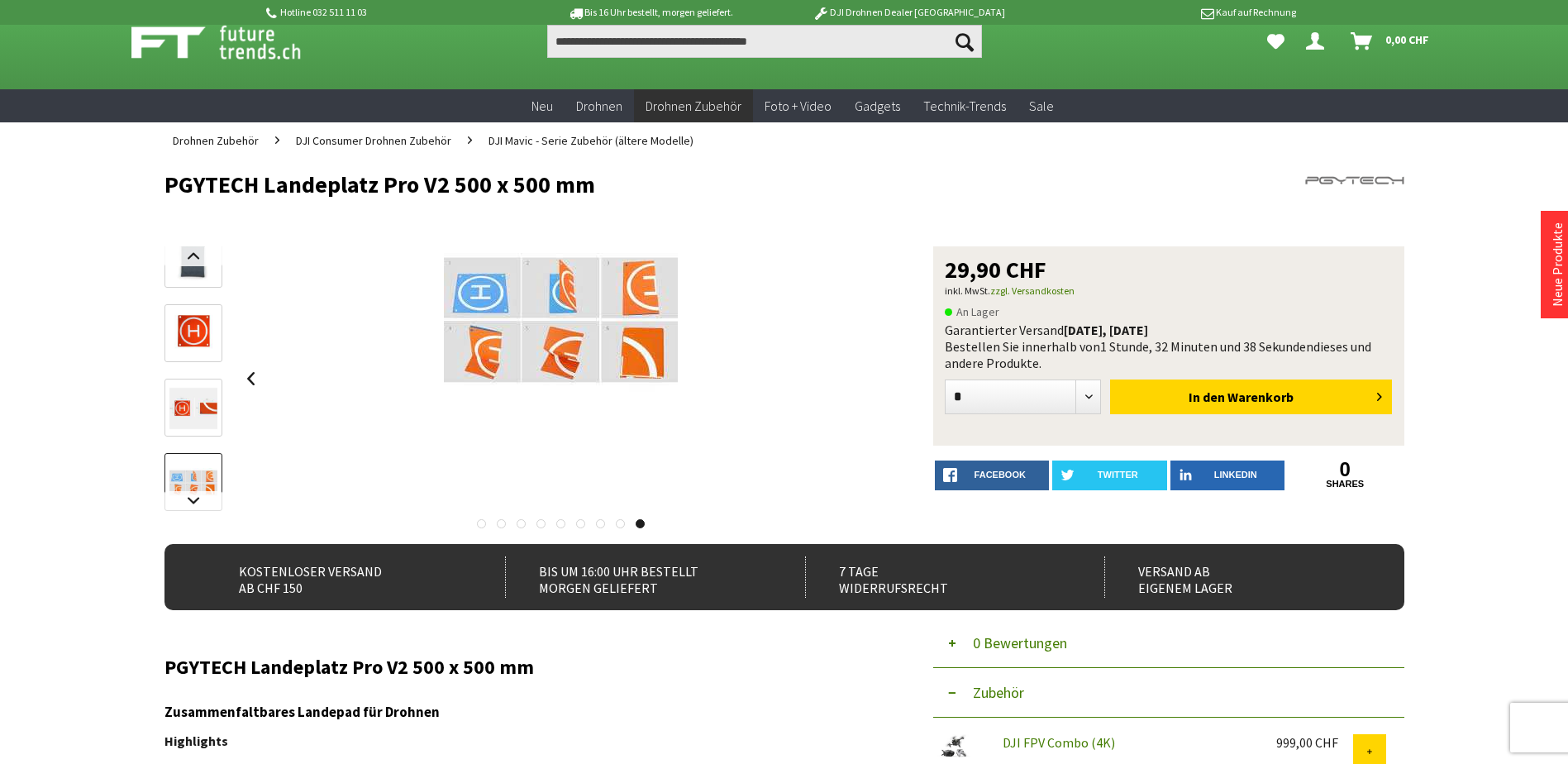
scroll to position [82, 0]
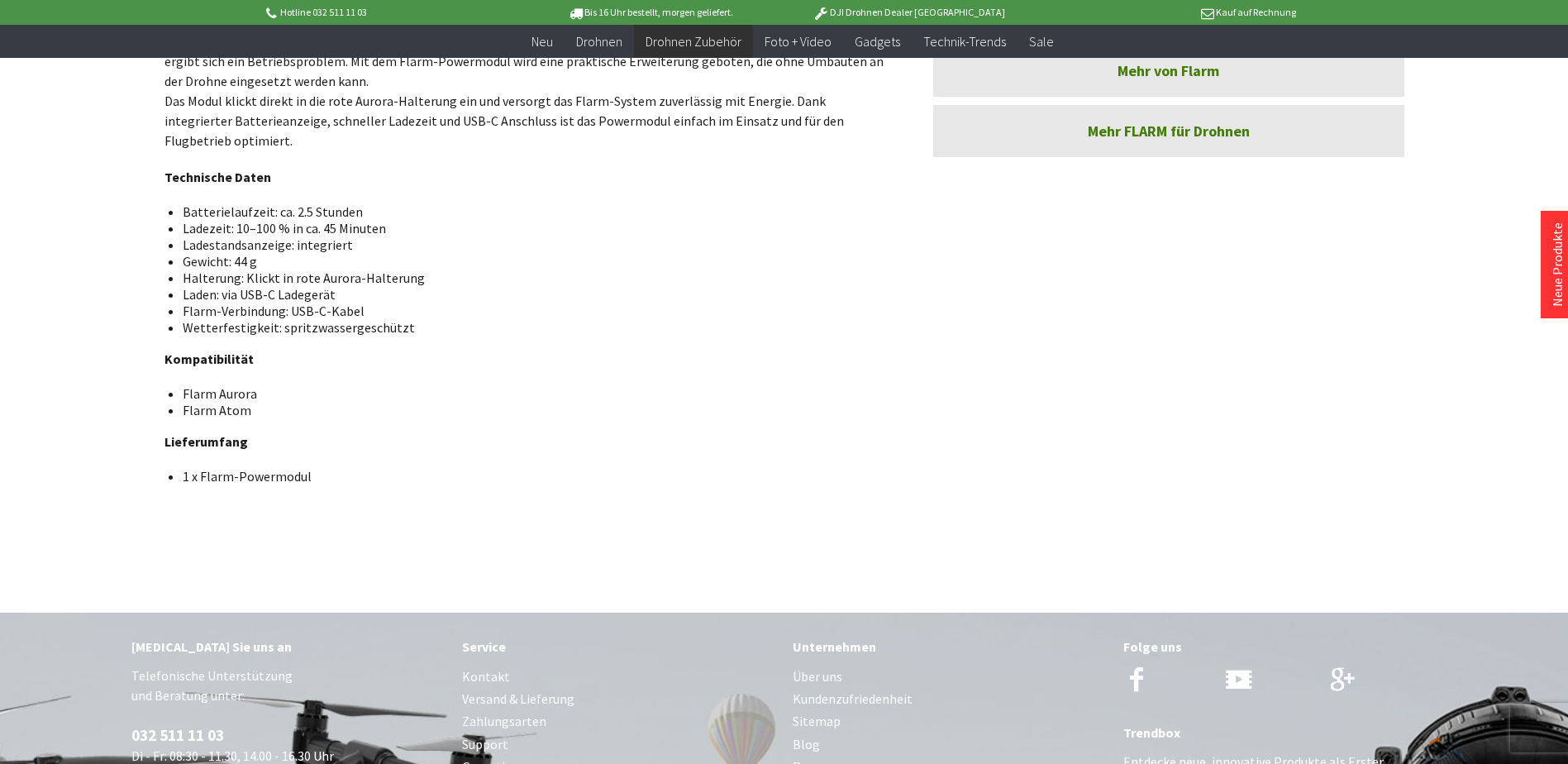
scroll to position [744, 0]
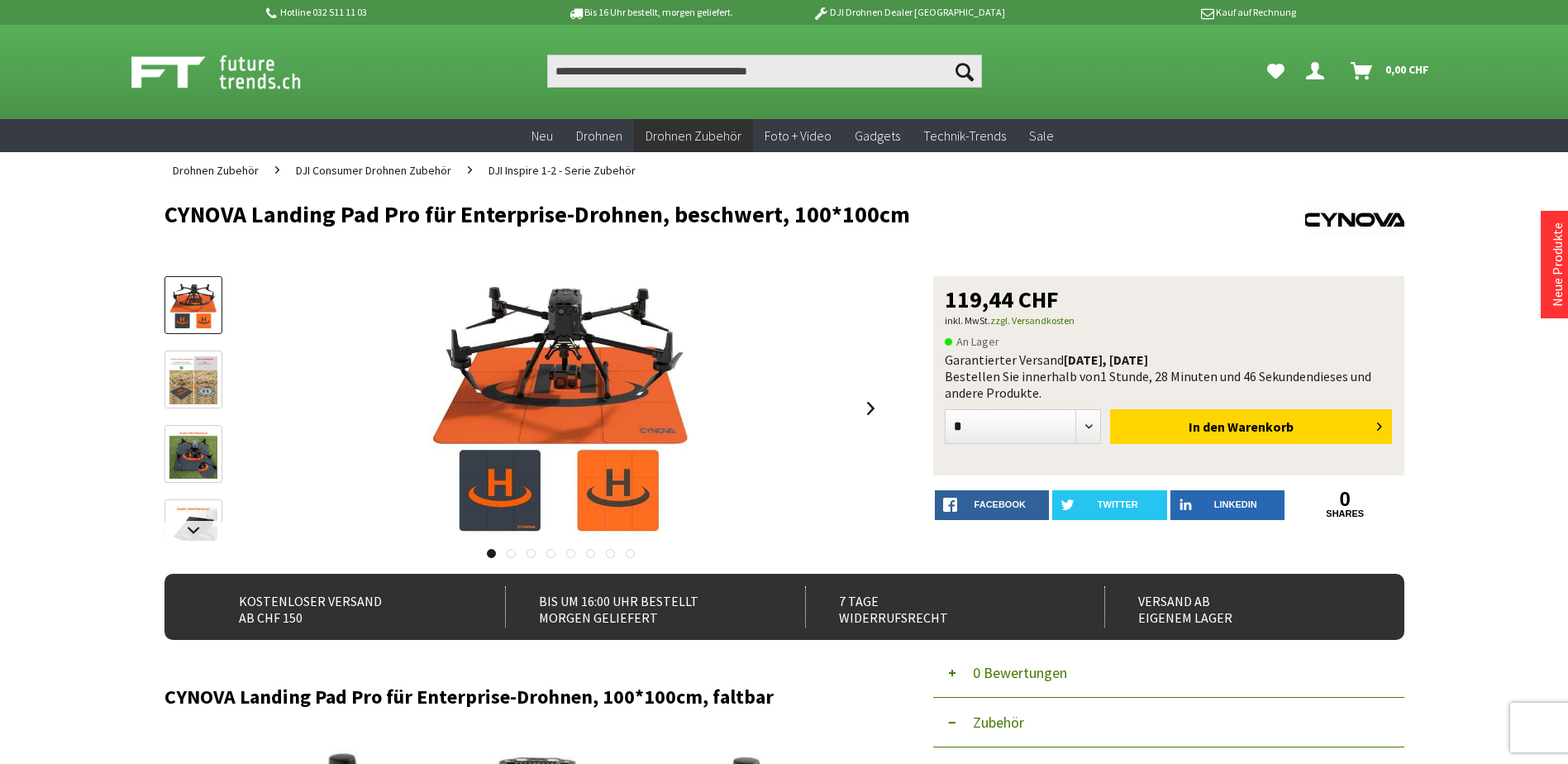
click at [188, 382] on img at bounding box center [193, 380] width 48 height 48
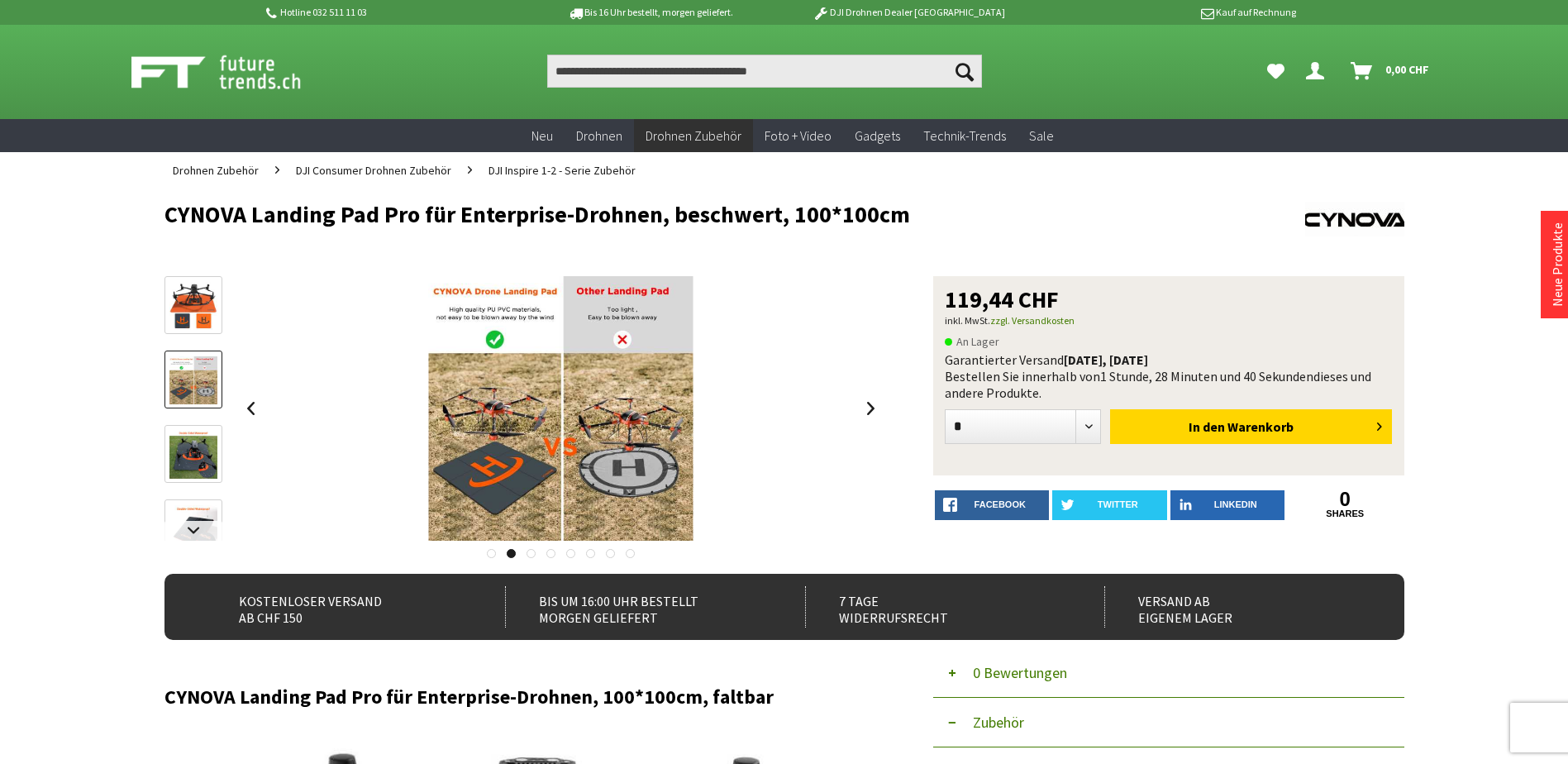
click at [196, 465] on img at bounding box center [193, 455] width 48 height 48
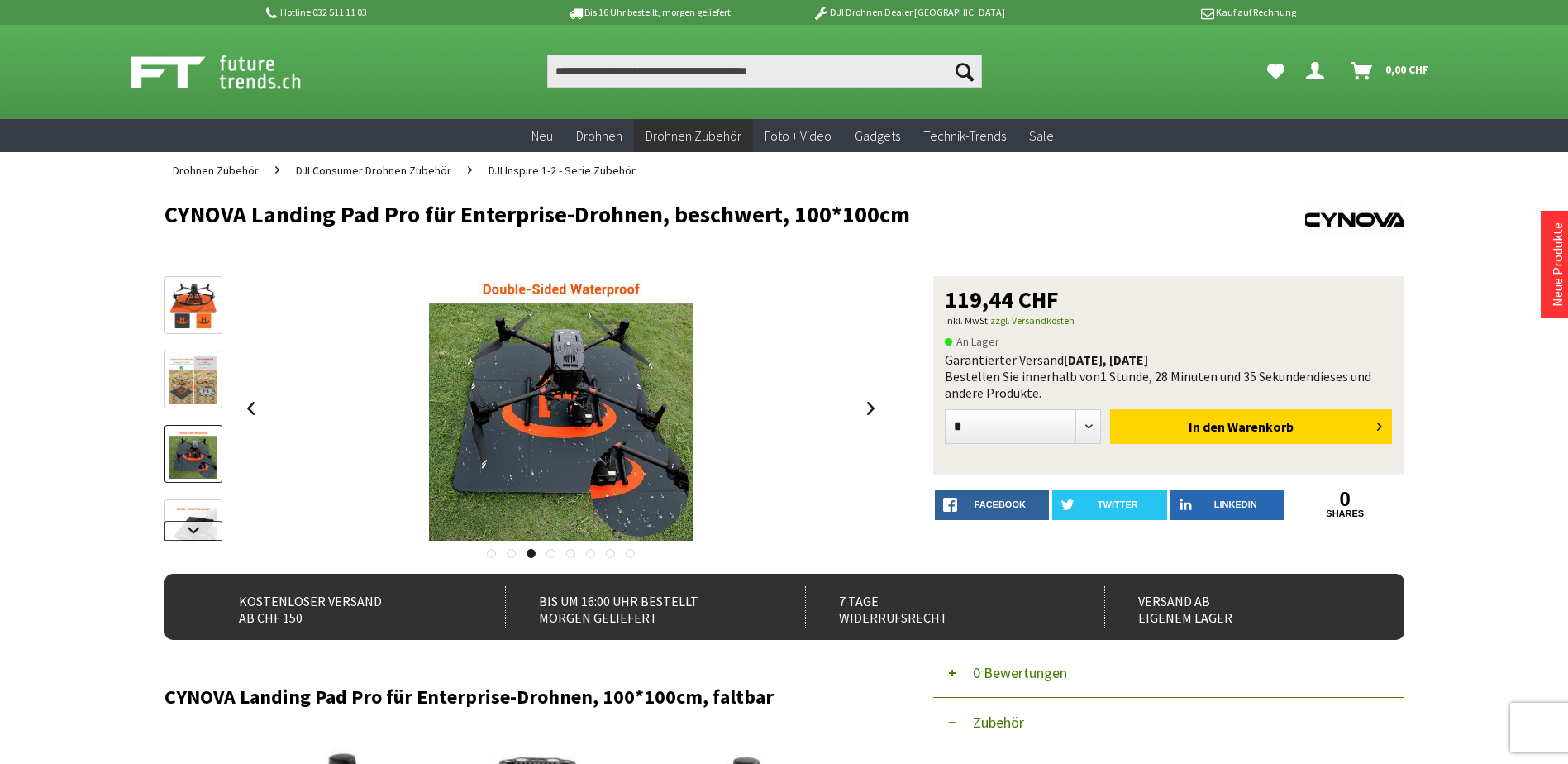
click at [189, 522] on link at bounding box center [193, 531] width 58 height 20
click at [190, 396] on img at bounding box center [193, 396] width 48 height 48
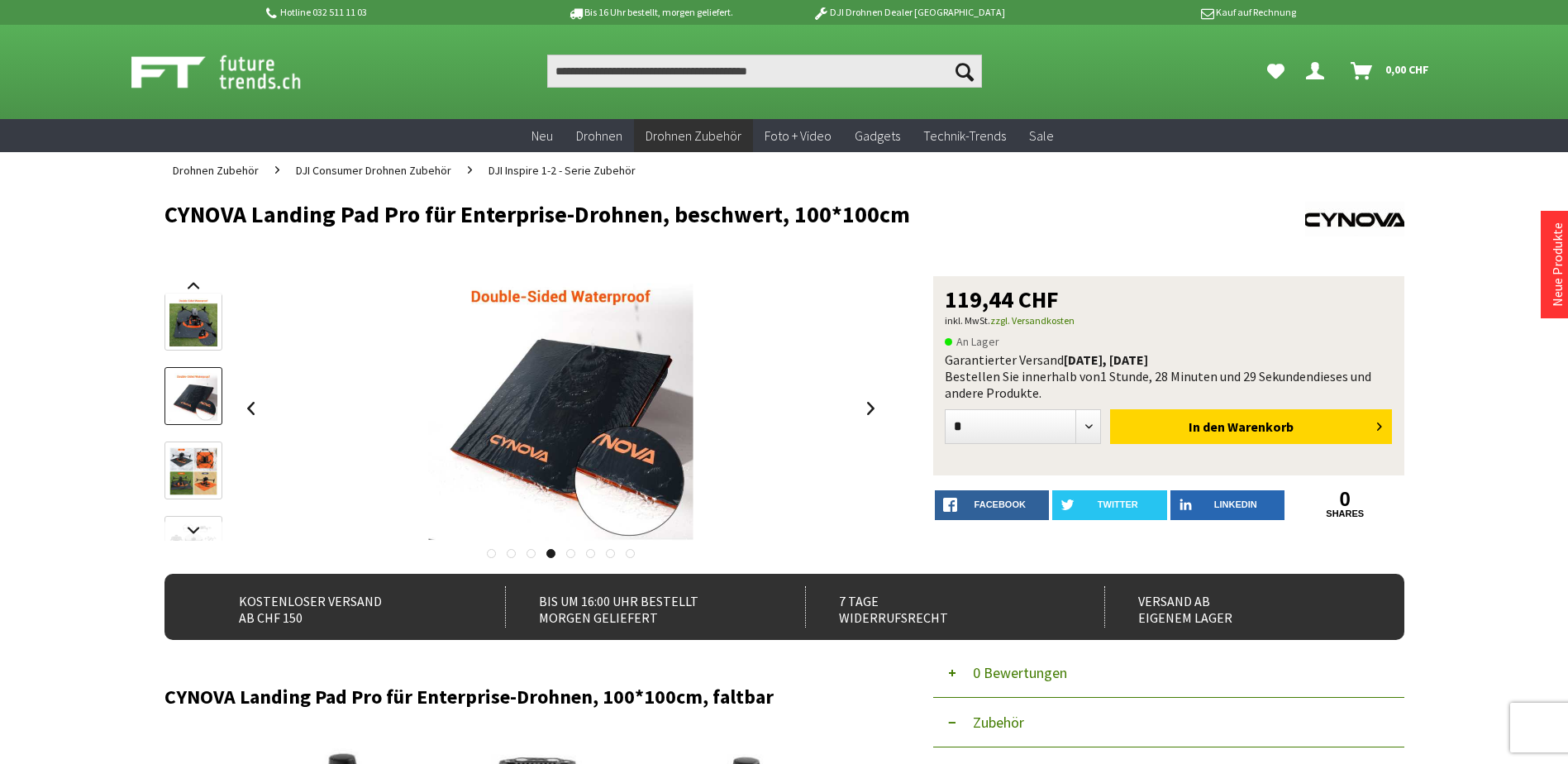
click at [192, 464] on img at bounding box center [193, 471] width 48 height 48
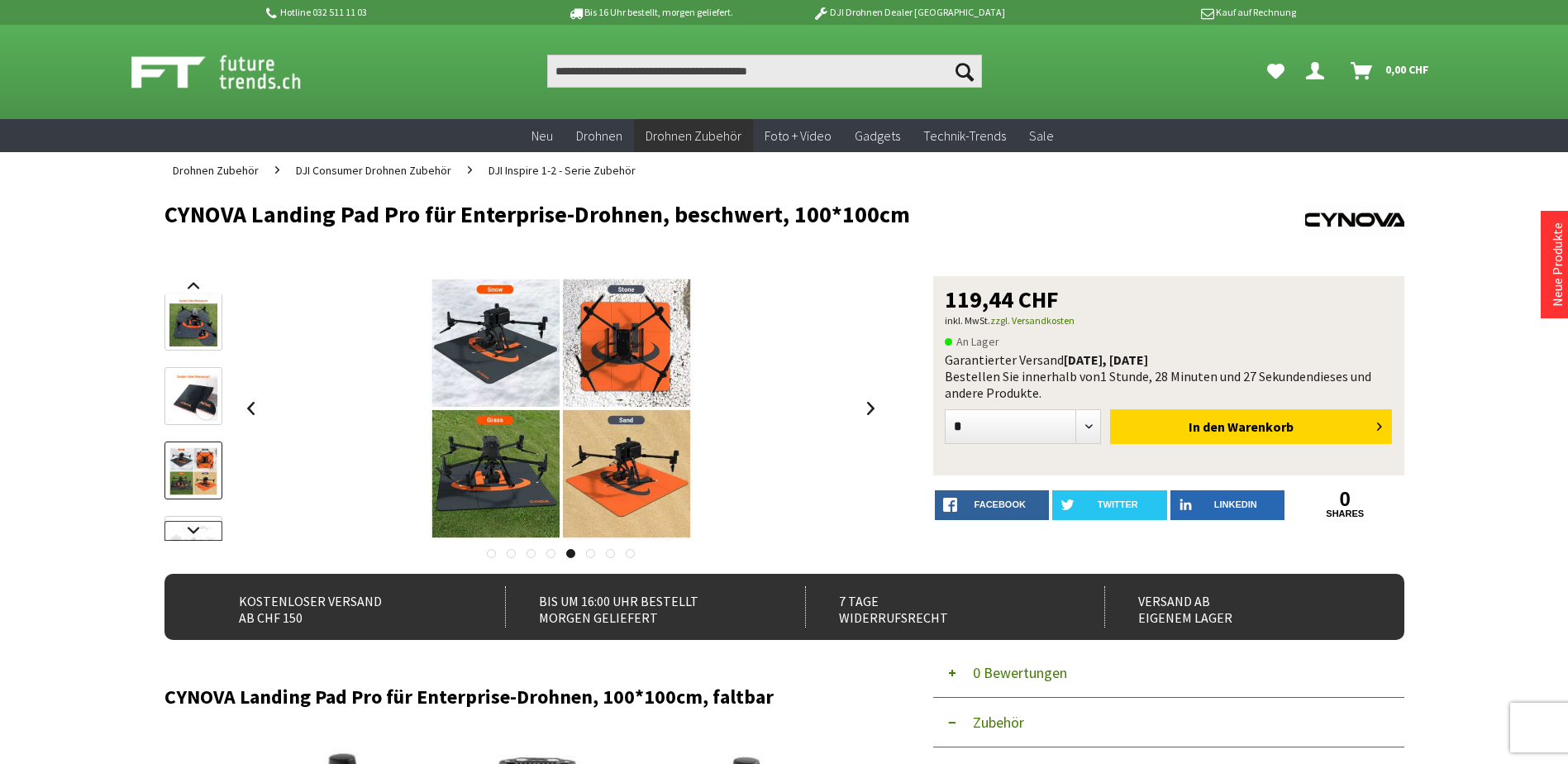
click at [207, 532] on link at bounding box center [193, 531] width 58 height 20
click at [202, 416] on img at bounding box center [193, 414] width 48 height 48
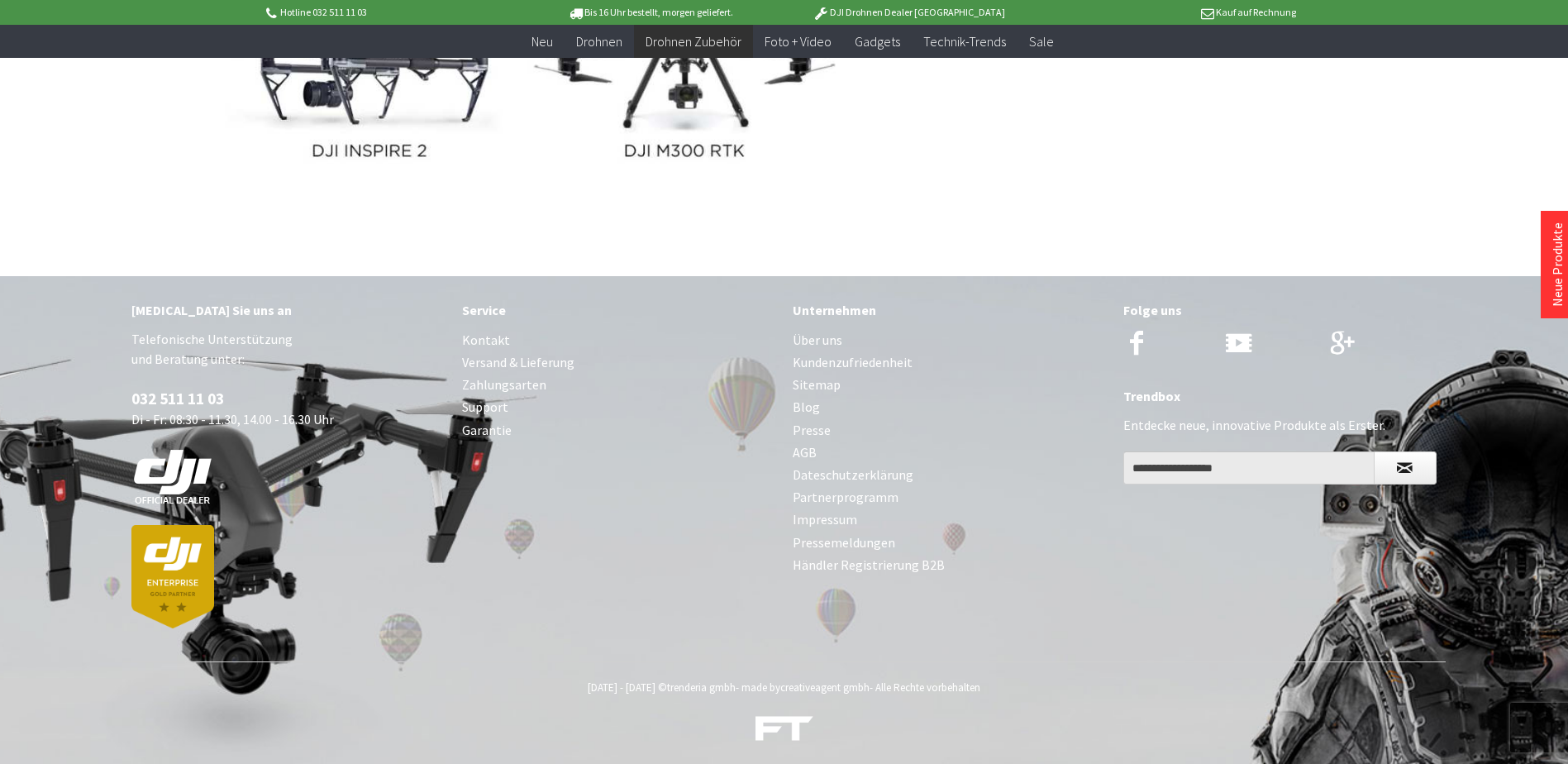
scroll to position [4844, 0]
